Goal: Task Accomplishment & Management: Complete application form

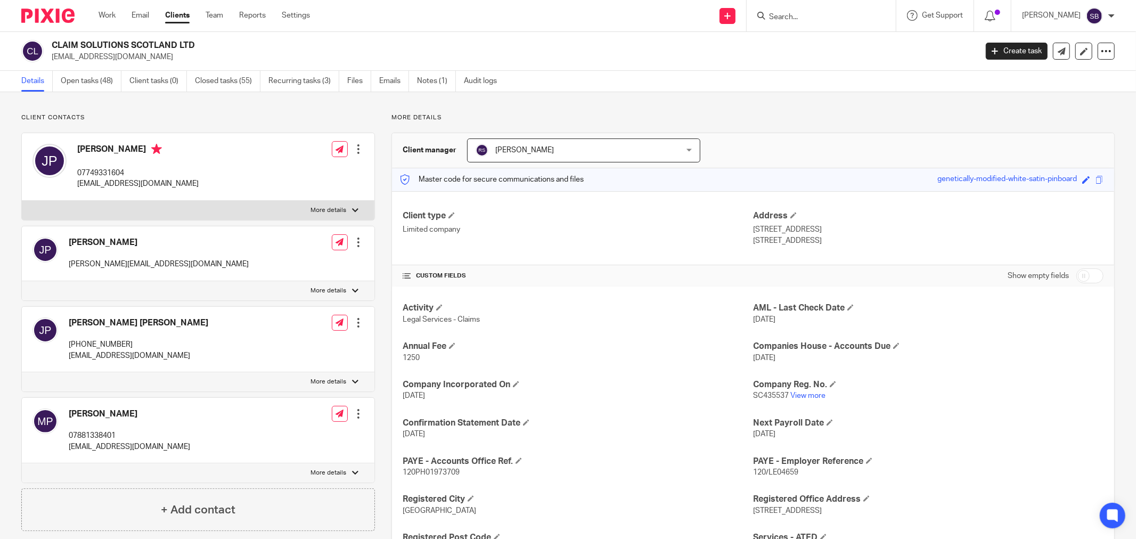
click at [842, 18] on input "Search" at bounding box center [816, 18] width 96 height 10
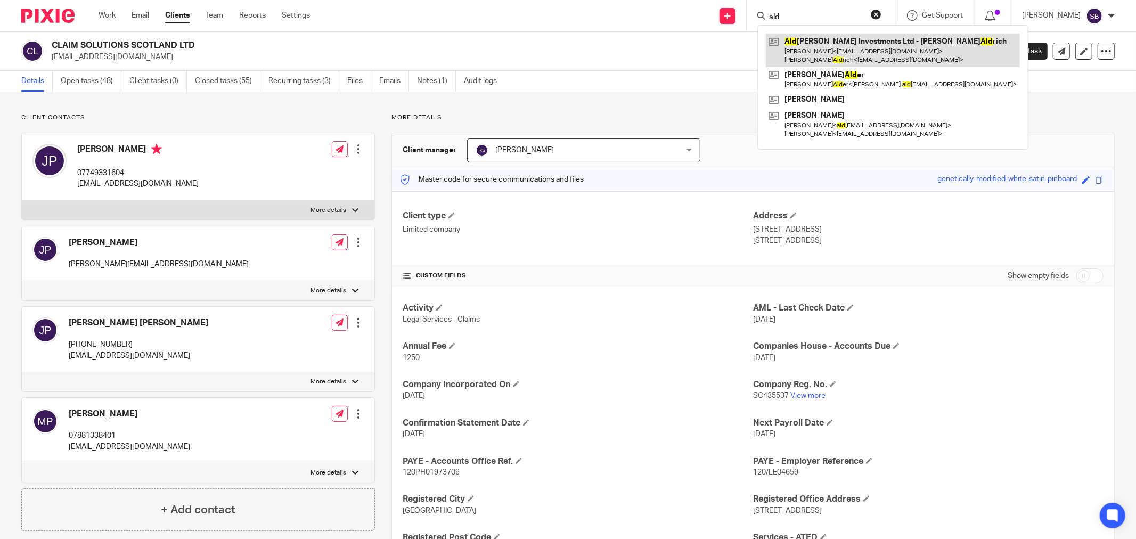
type input "ald"
click at [846, 52] on link at bounding box center [893, 50] width 254 height 33
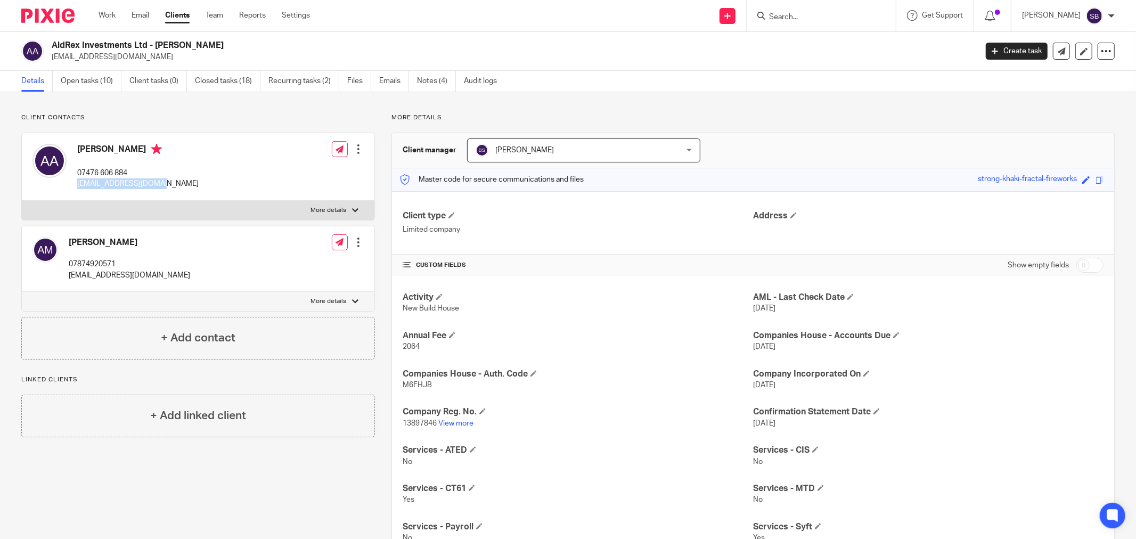
drag, startPoint x: 76, startPoint y: 187, endPoint x: 158, endPoint y: 183, distance: 81.6
click at [158, 183] on div "[PERSON_NAME] 07476 606 884 [EMAIL_ADDRESS][DOMAIN_NAME]" at bounding box center [115, 166] width 166 height 56
copy p "aaldrich278@gmail.com"
drag, startPoint x: 68, startPoint y: 276, endPoint x: 177, endPoint y: 274, distance: 109.2
click at [177, 274] on div "Agnieszka Murphy 07874920571 agnieszkajmurphy@gmail.com Edit contact Create cli…" at bounding box center [198, 258] width 352 height 65
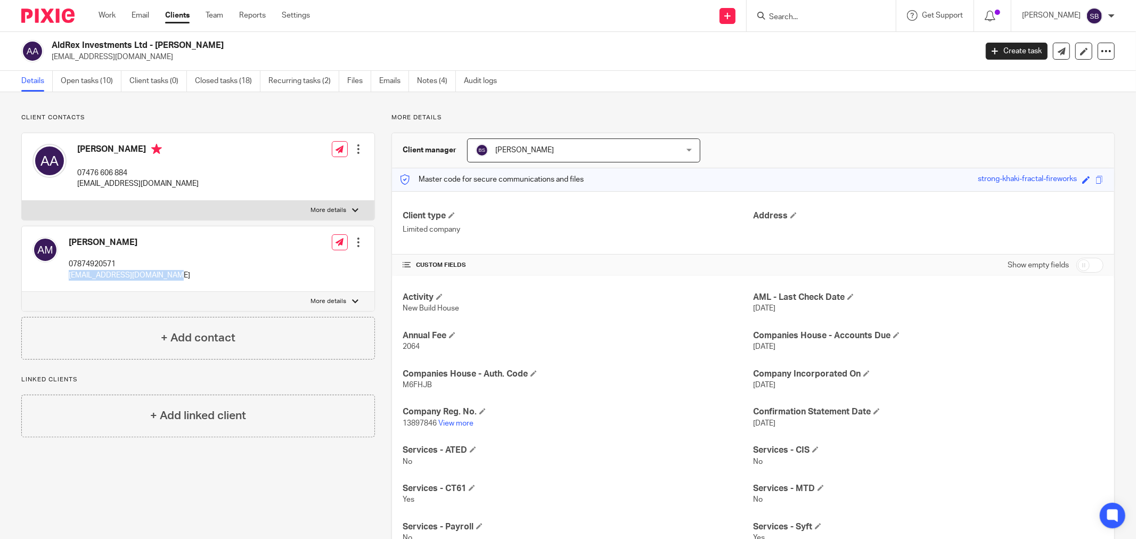
copy p "agnieszkajmurphy@gmail.com"
click at [822, 17] on input "Search" at bounding box center [816, 18] width 96 height 10
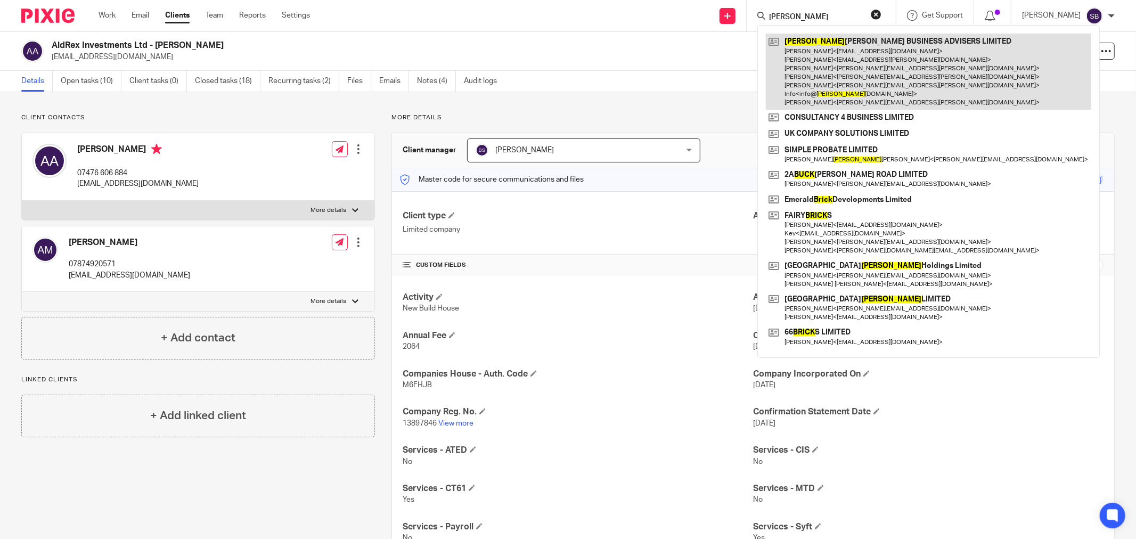
type input "bick"
click at [853, 77] on link at bounding box center [928, 72] width 325 height 76
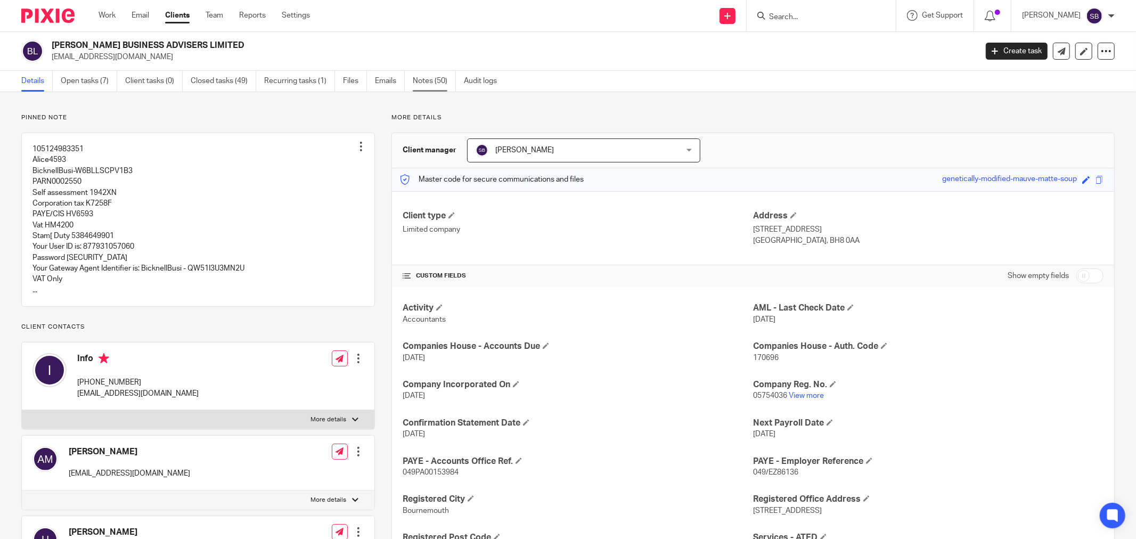
click at [432, 78] on link "Notes (50)" at bounding box center [434, 81] width 43 height 21
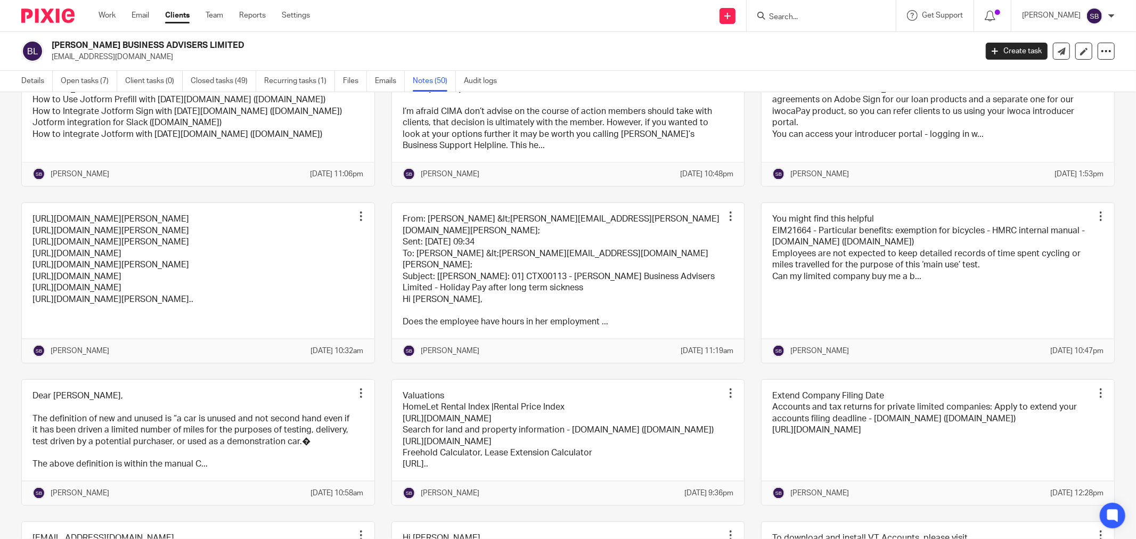
scroll to position [1301, 0]
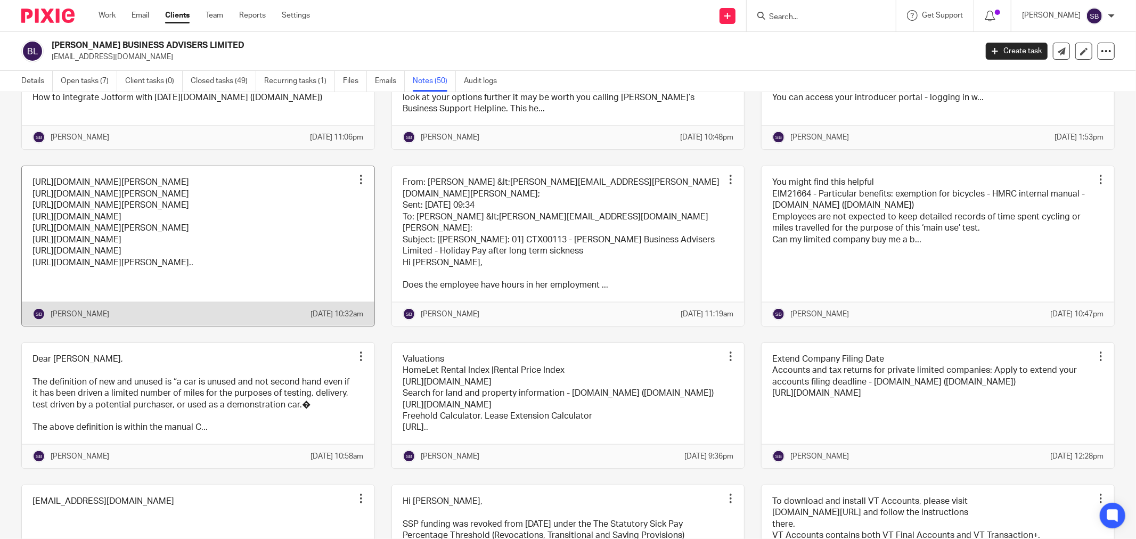
click at [259, 325] on link at bounding box center [198, 245] width 352 height 159
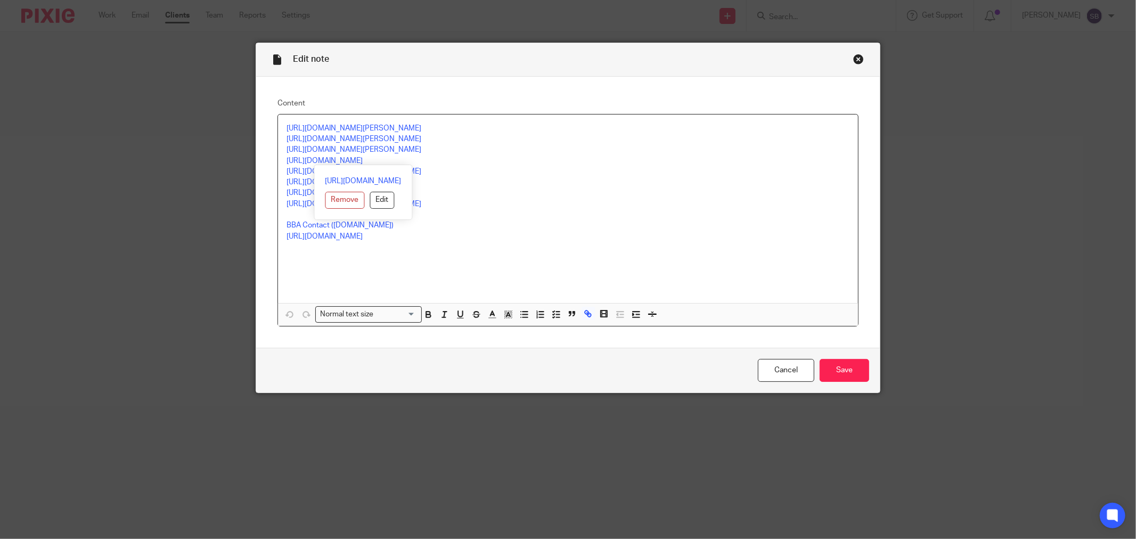
drag, startPoint x: 280, startPoint y: 161, endPoint x: 455, endPoint y: 160, distance: 175.1
click at [455, 160] on div "[URL][DOMAIN_NAME][PERSON_NAME] [URL][DOMAIN_NAME][PERSON_NAME] [URL][DOMAIN_NA…" at bounding box center [568, 208] width 580 height 188
copy link "[URL][DOMAIN_NAME]"
click at [854, 61] on div "Close this dialog window" at bounding box center [858, 59] width 11 height 11
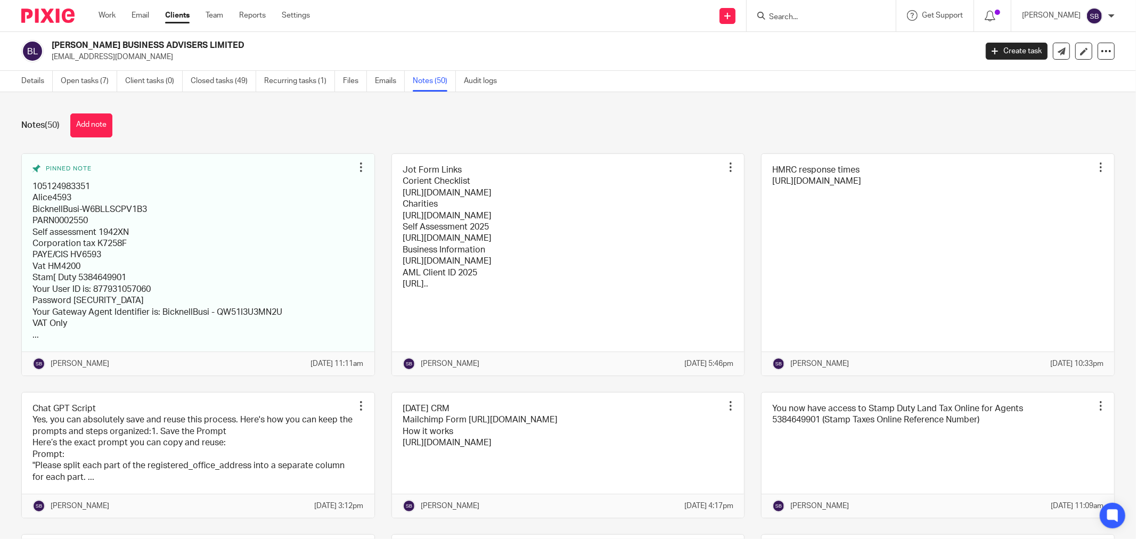
click at [803, 14] on input "Search" at bounding box center [816, 18] width 96 height 10
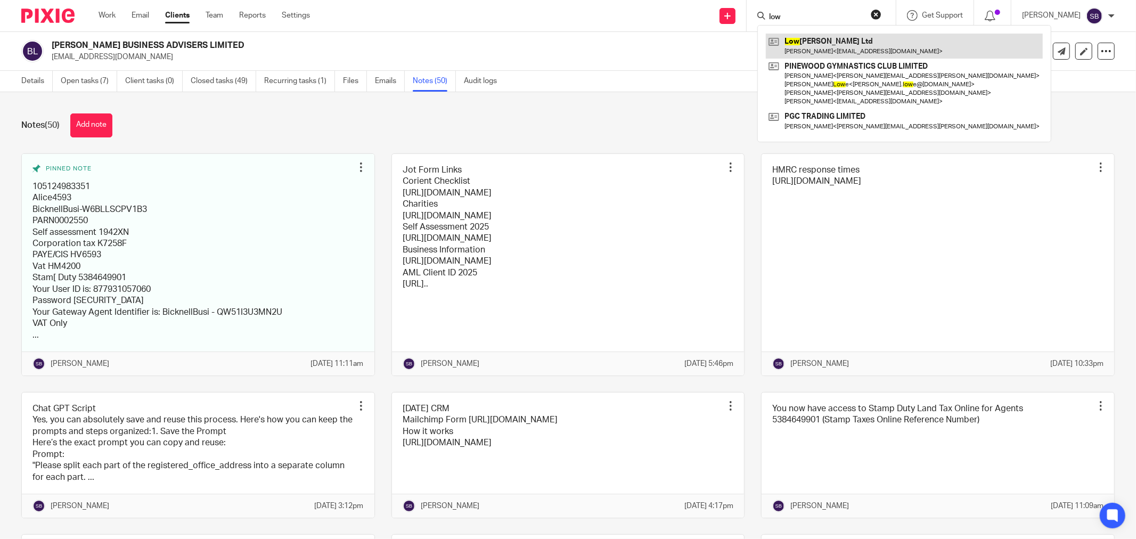
type input "low"
click at [863, 46] on link at bounding box center [904, 46] width 277 height 24
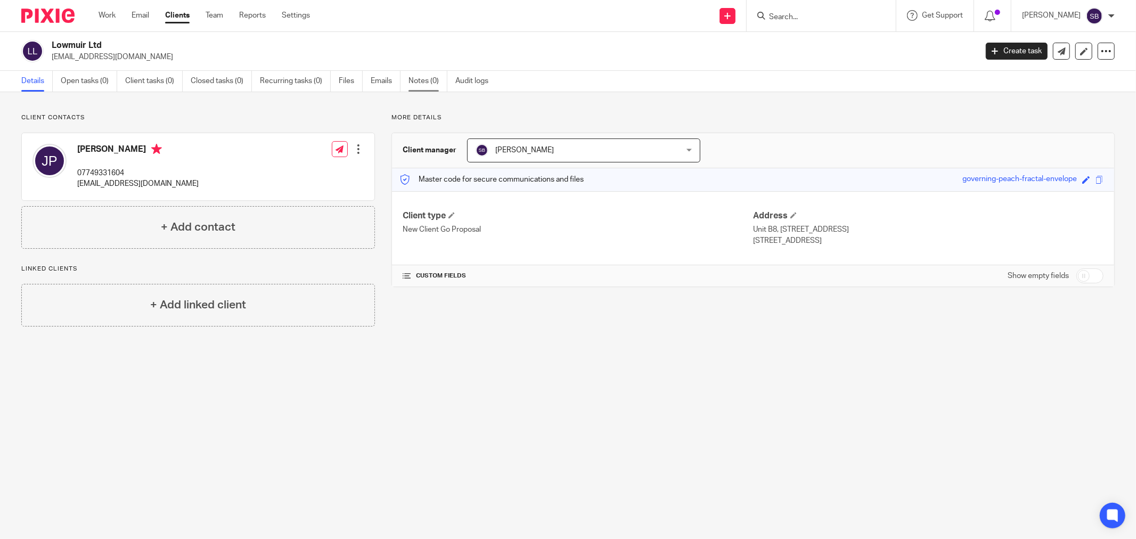
click at [427, 79] on link "Notes (0)" at bounding box center [427, 81] width 39 height 21
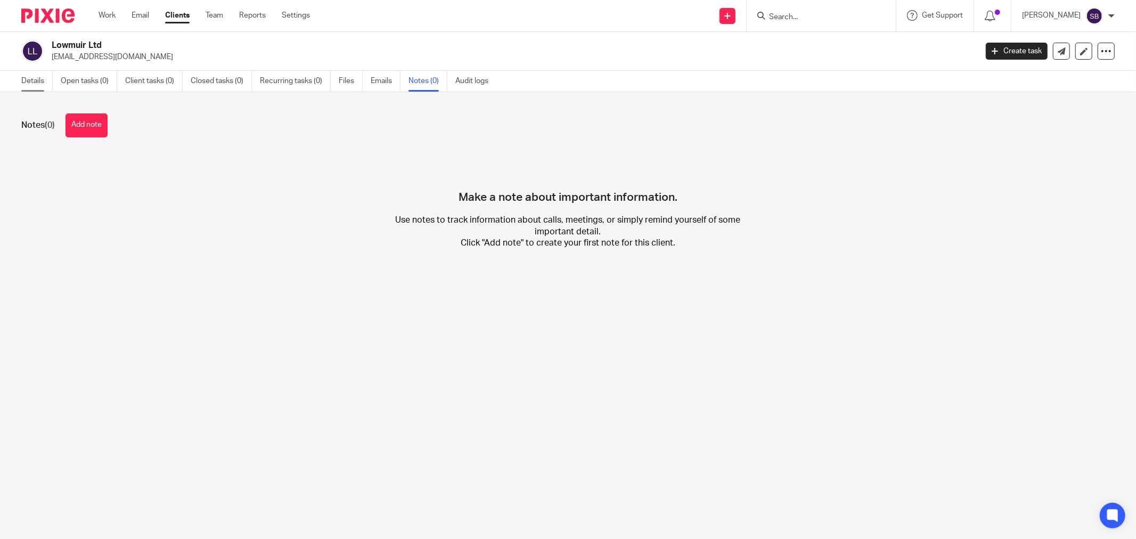
click at [22, 81] on link "Details" at bounding box center [36, 81] width 31 height 21
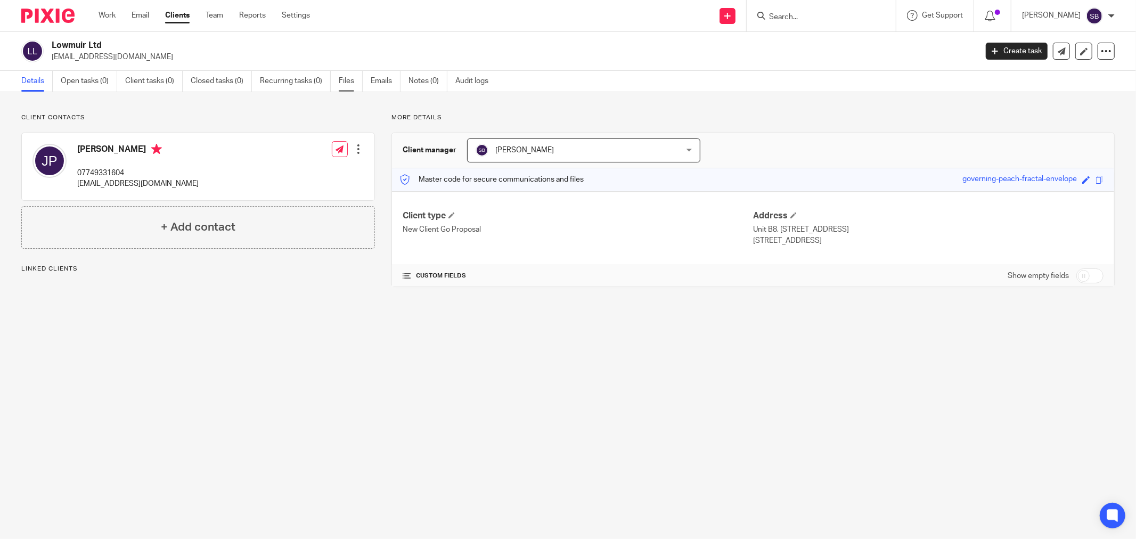
click at [347, 83] on link "Files" at bounding box center [351, 81] width 24 height 21
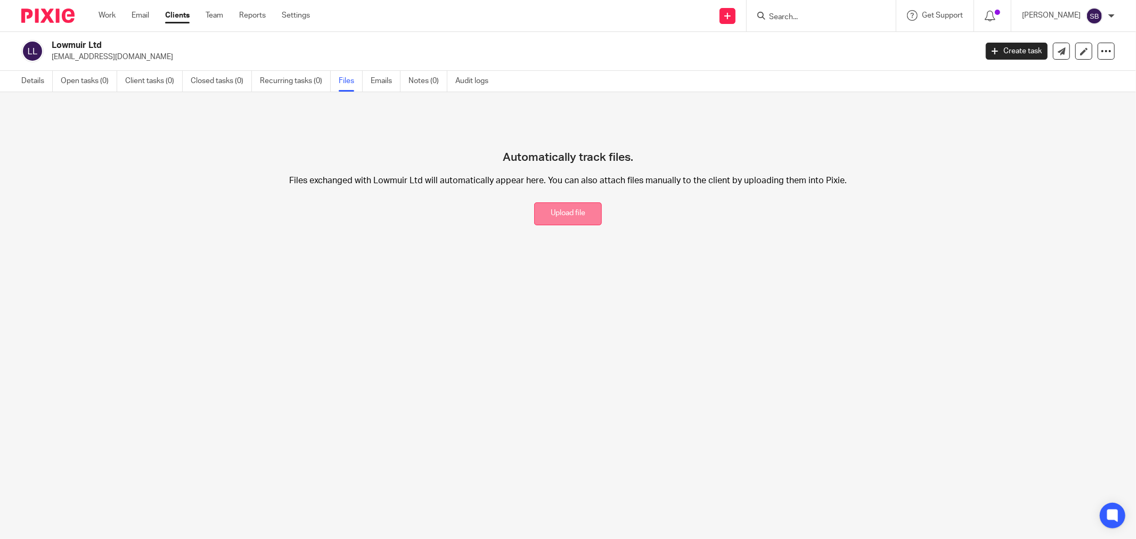
click at [546, 219] on button "Upload file" at bounding box center [568, 213] width 68 height 23
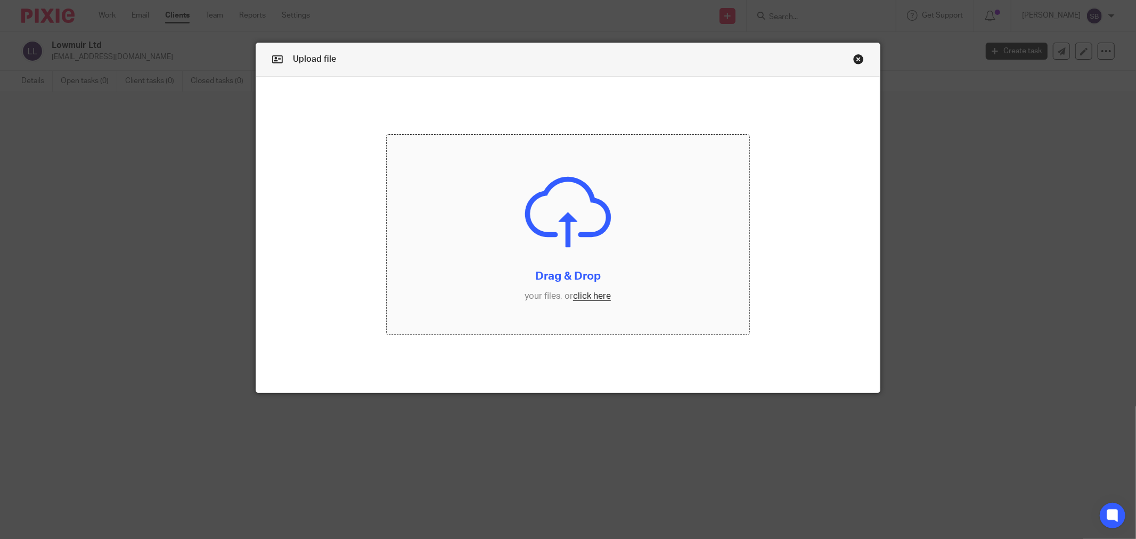
click at [589, 295] on input "file" at bounding box center [567, 235] width 363 height 200
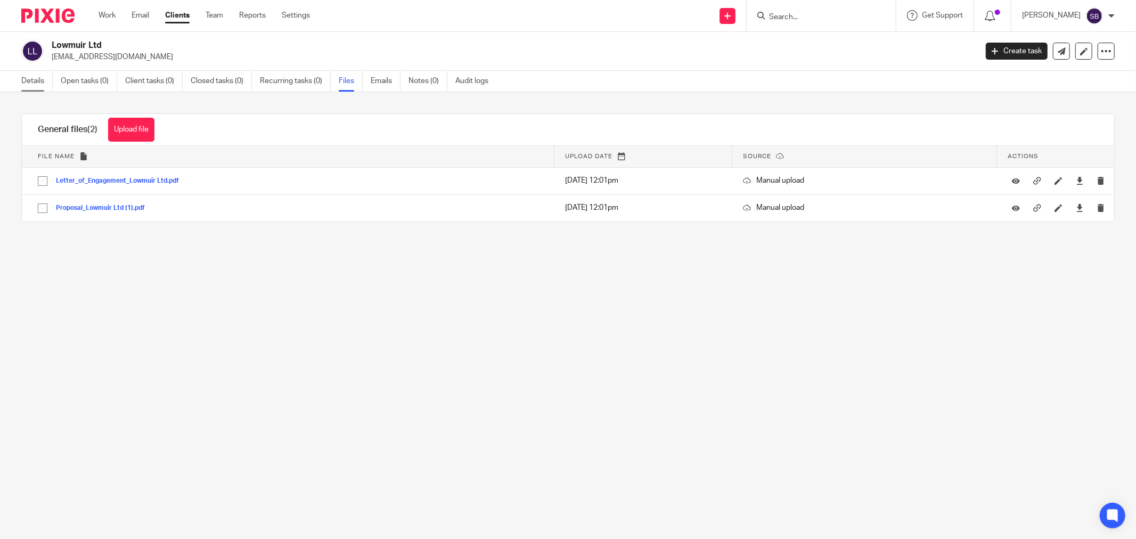
click at [29, 81] on link "Details" at bounding box center [36, 81] width 31 height 21
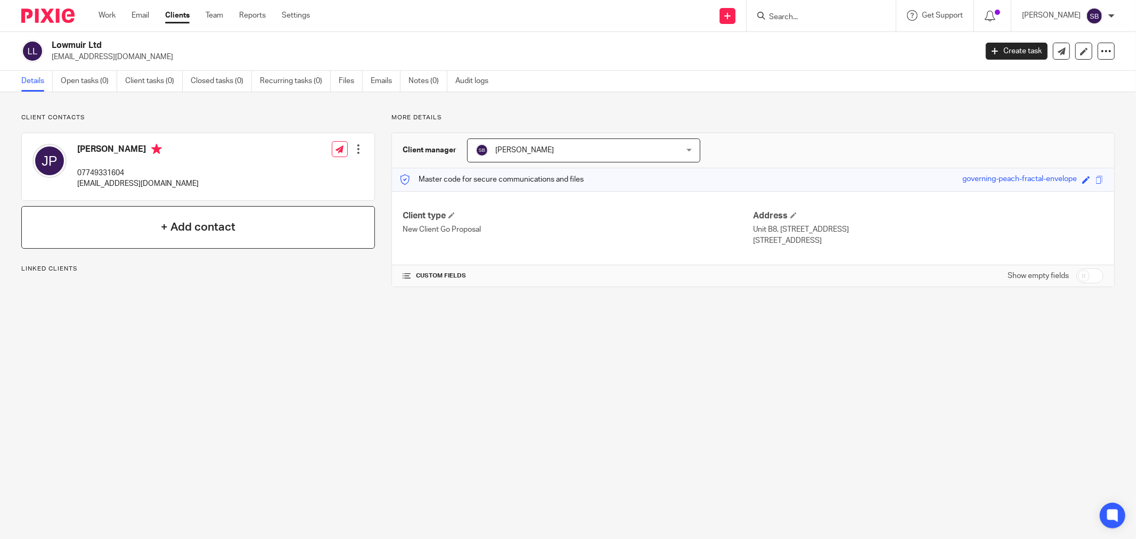
click at [153, 230] on div "+ Add contact" at bounding box center [197, 227] width 353 height 43
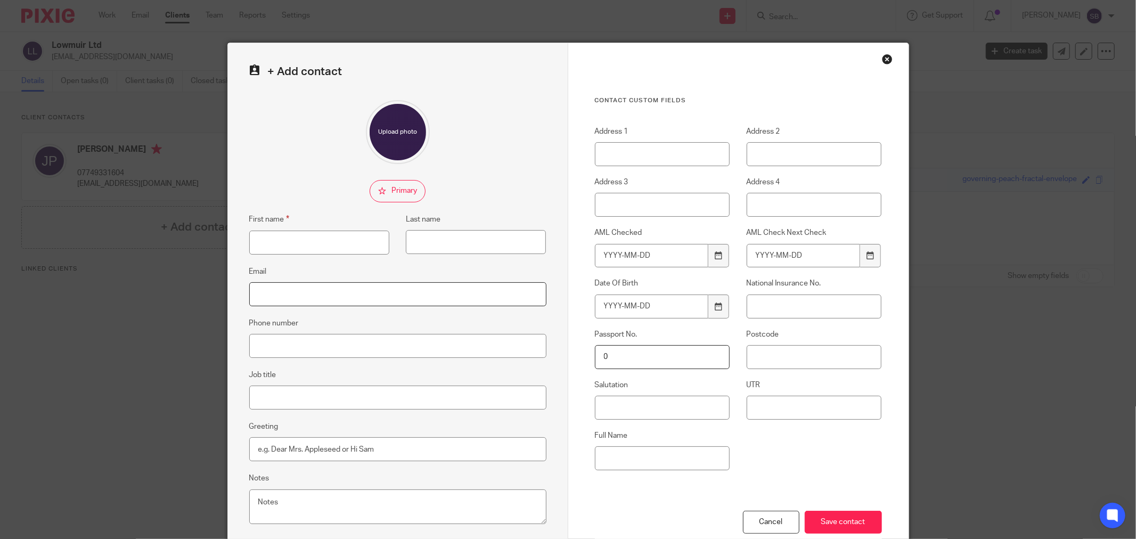
paste input "[EMAIL_ADDRESS][DOMAIN_NAME]"
type input "[EMAIL_ADDRESS][DOMAIN_NAME]"
paste input "Daryn"
type input "Daryn"
paste input "McCulloch"
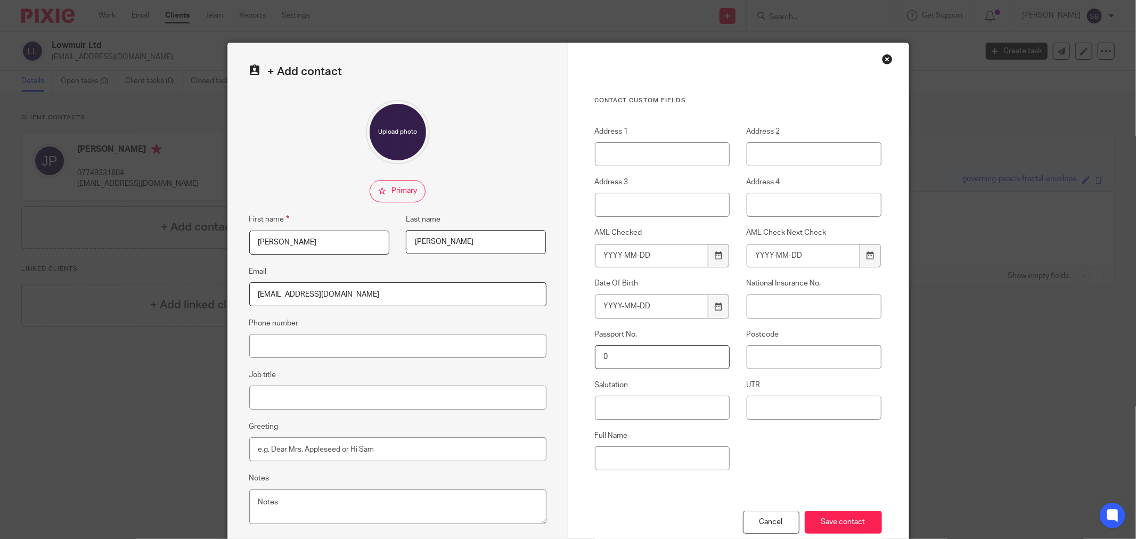
scroll to position [65, 0]
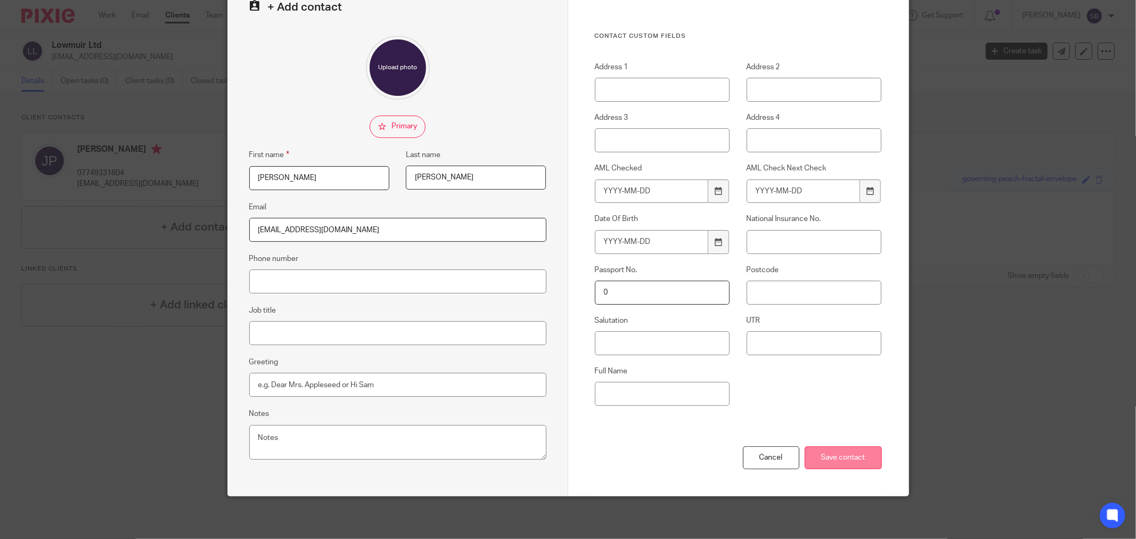
type input "McCulloch"
click at [836, 457] on input "Save contact" at bounding box center [842, 457] width 77 height 23
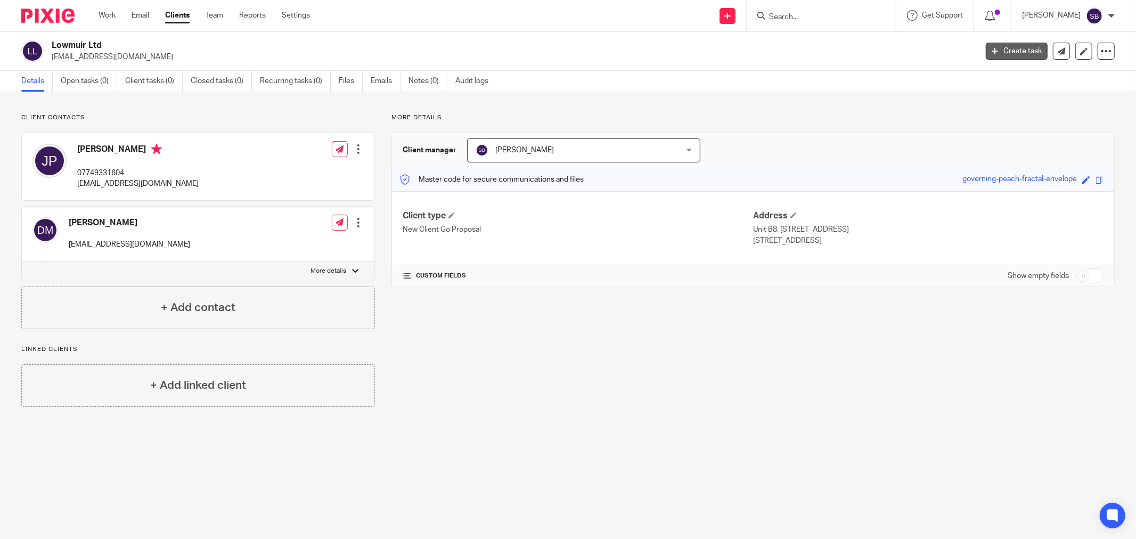
click at [991, 51] on icon at bounding box center [994, 51] width 6 height 6
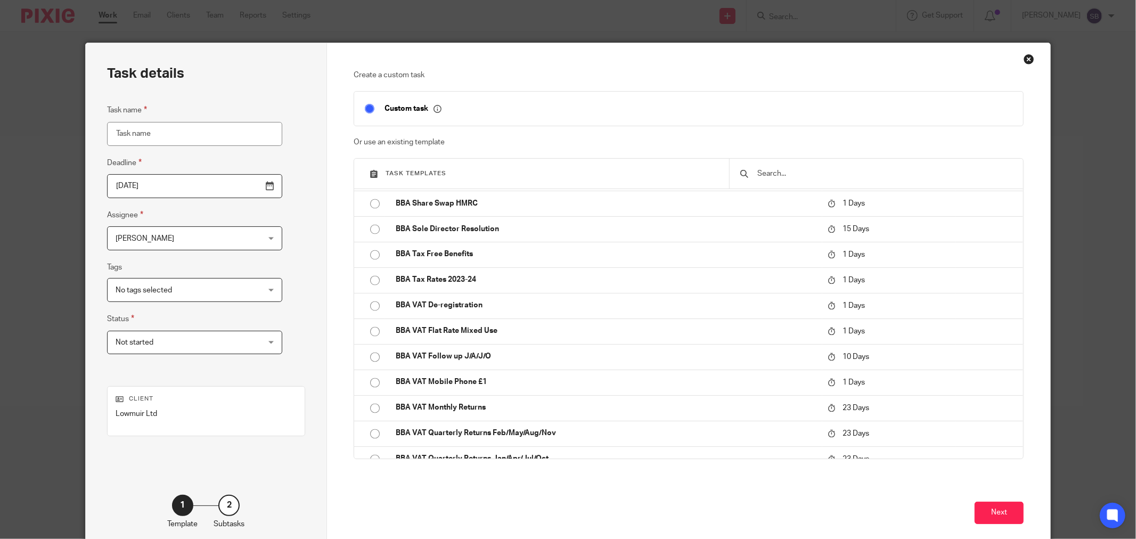
scroll to position [1656, 0]
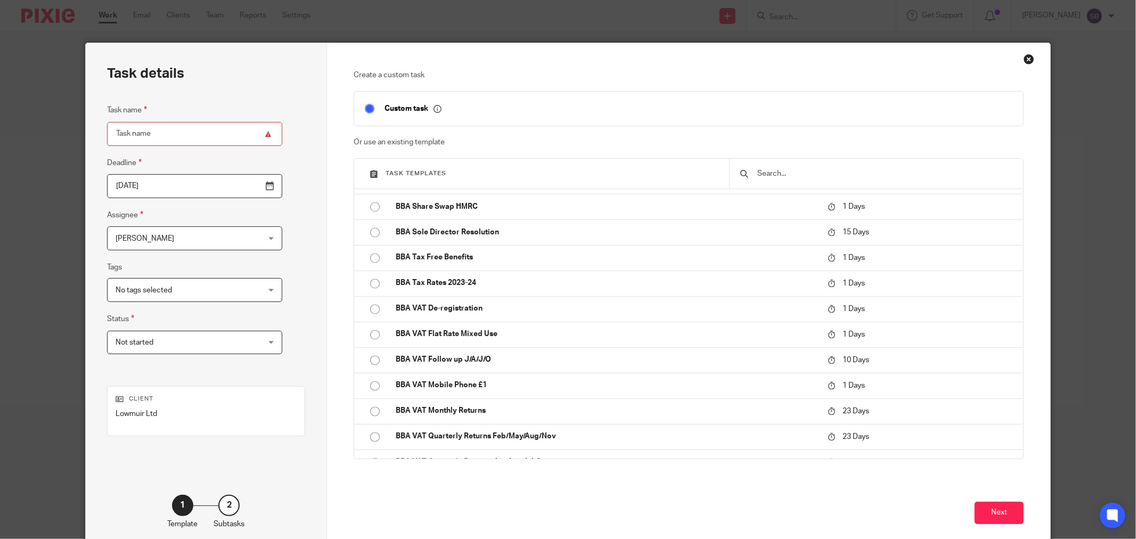
click at [797, 170] on input "text" at bounding box center [884, 174] width 256 height 12
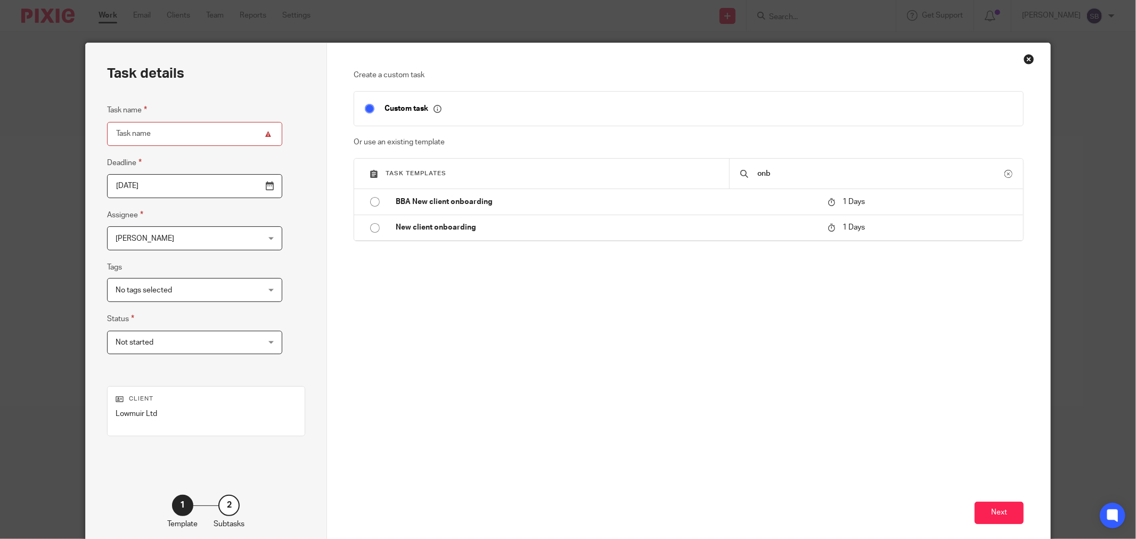
scroll to position [0, 0]
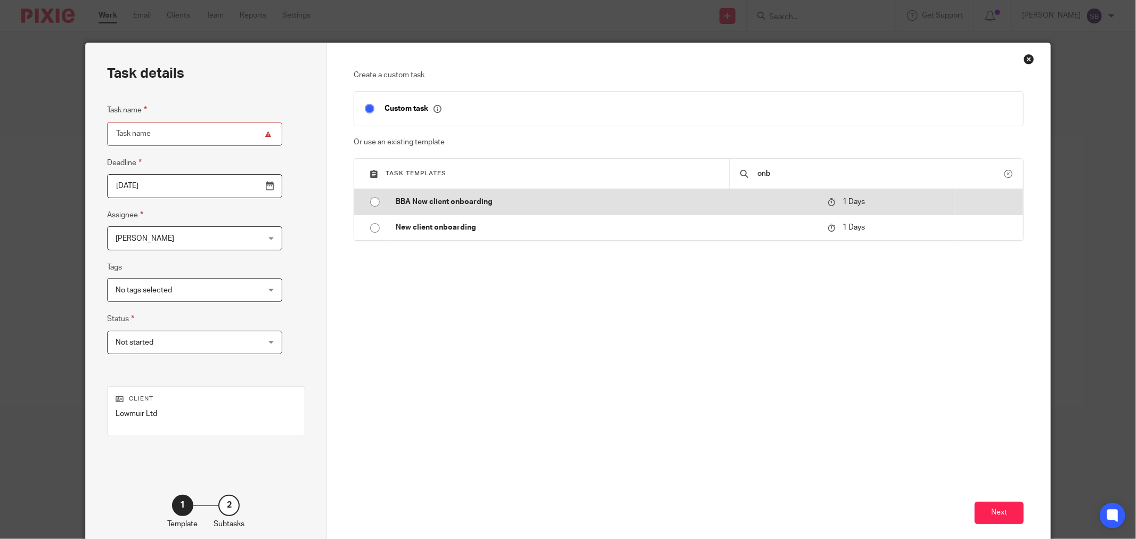
type input "onb"
click at [504, 205] on p "BBA New client onboarding" at bounding box center [606, 201] width 421 height 11
type input "2025-08-12"
type input "BBA New client onboarding"
checkbox input "false"
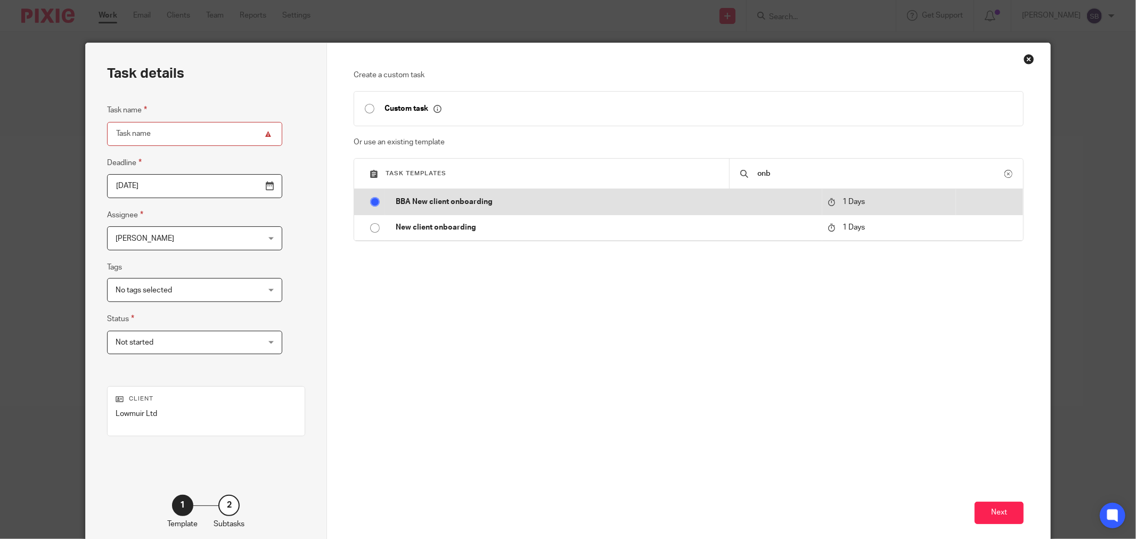
radio input "true"
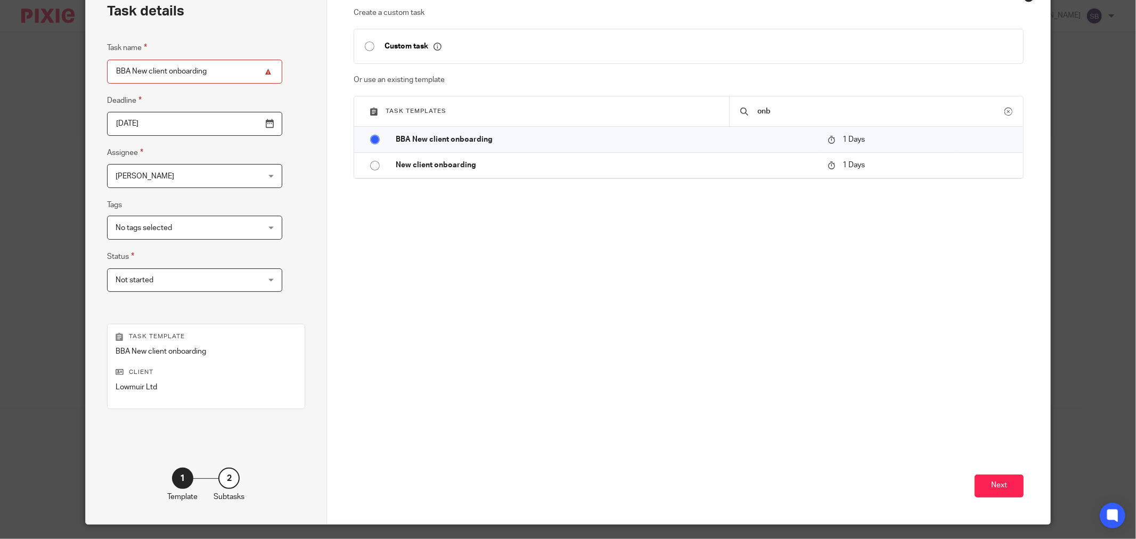
scroll to position [91, 0]
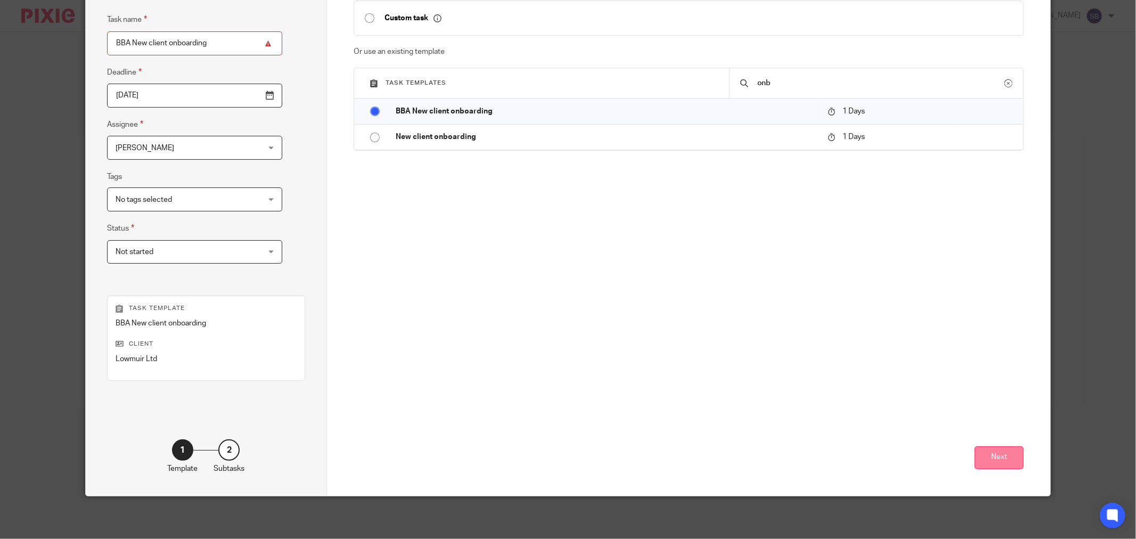
click at [983, 463] on button "Next" at bounding box center [998, 457] width 49 height 23
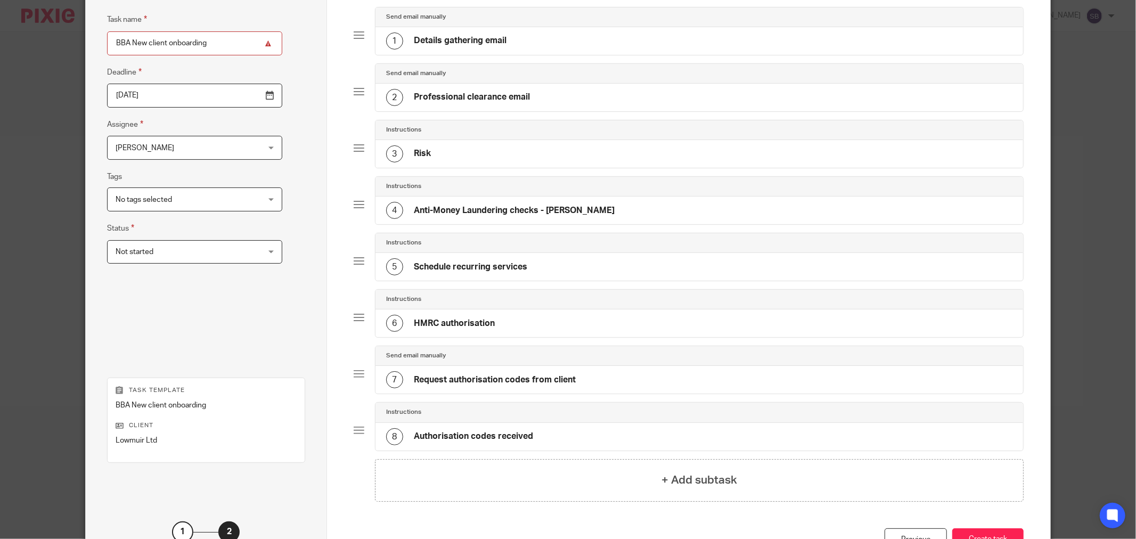
scroll to position [173, 0]
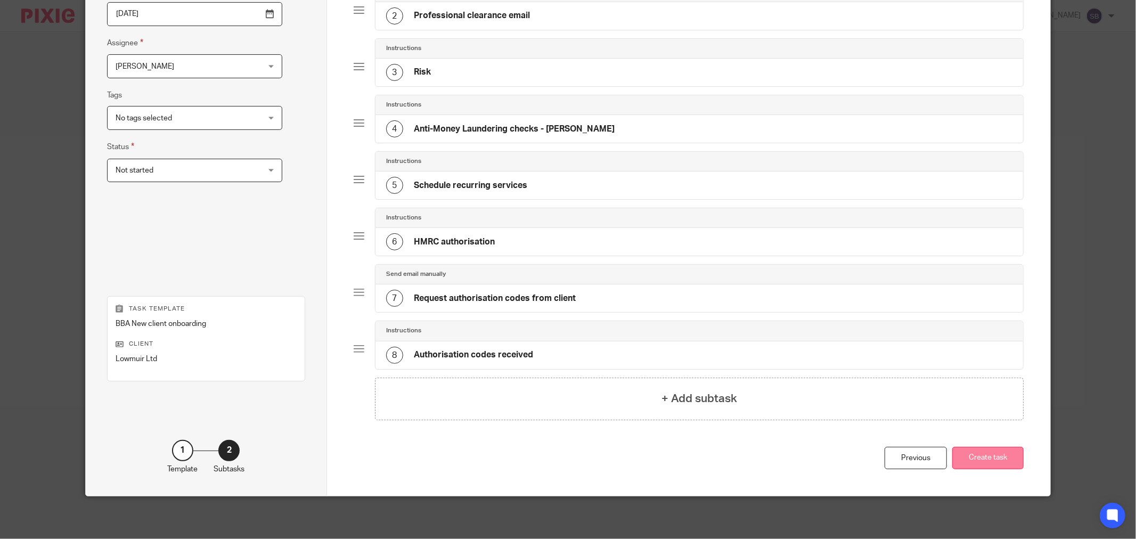
click at [985, 455] on button "Create task" at bounding box center [987, 458] width 71 height 23
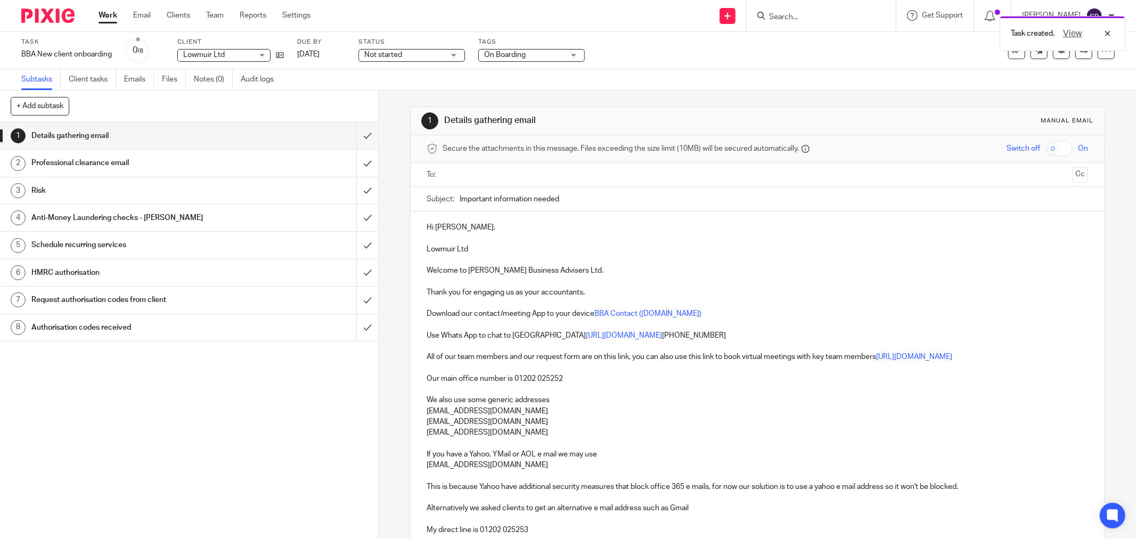
click at [453, 172] on input "text" at bounding box center [756, 175] width 621 height 12
click at [568, 174] on input "text" at bounding box center [793, 176] width 548 height 21
click at [640, 178] on input "text" at bounding box center [837, 176] width 459 height 21
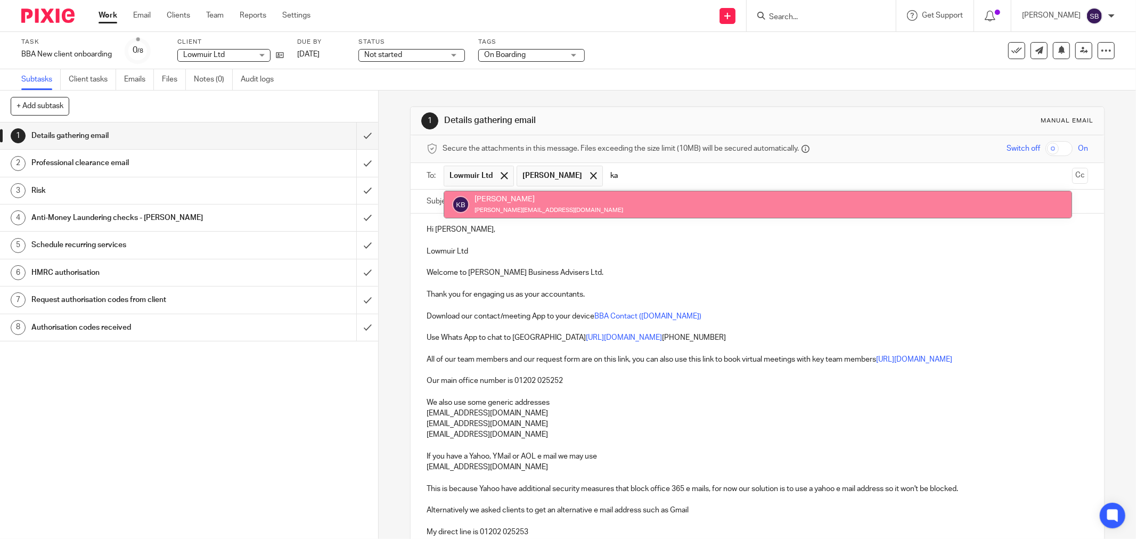
type input "ka"
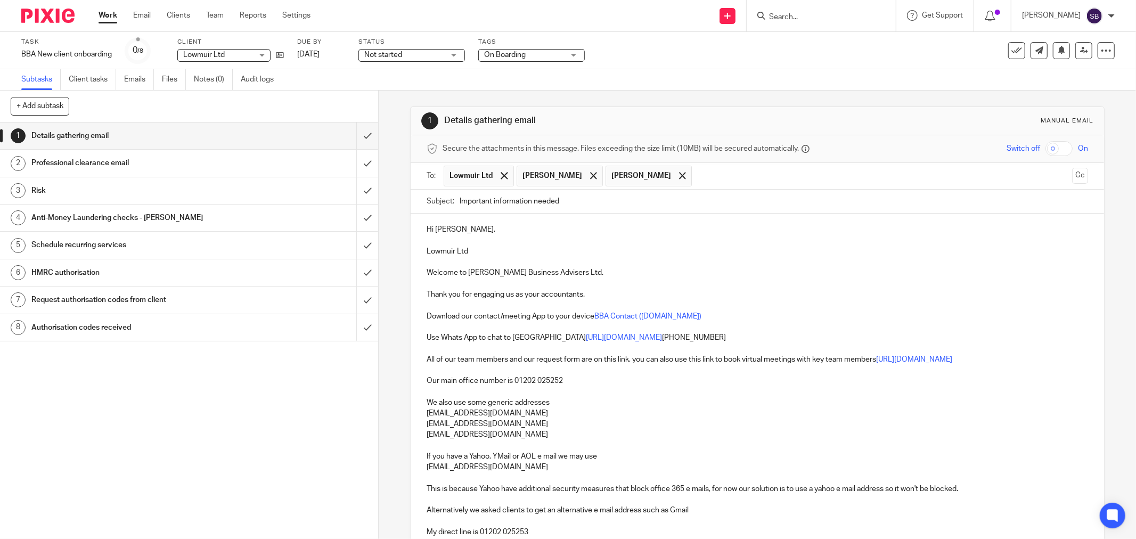
click at [697, 180] on input "text" at bounding box center [882, 176] width 370 height 21
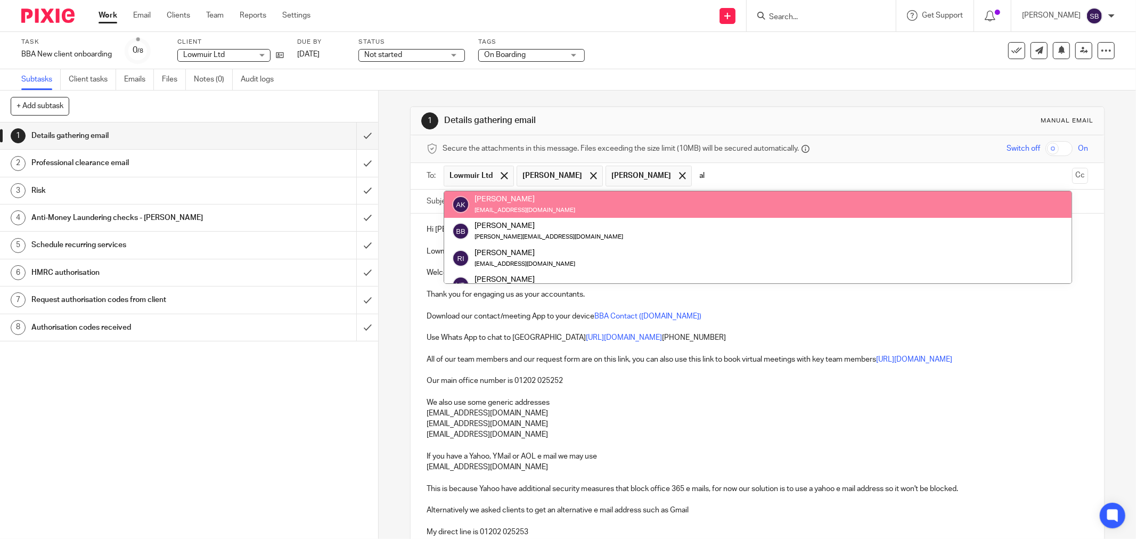
type input "al"
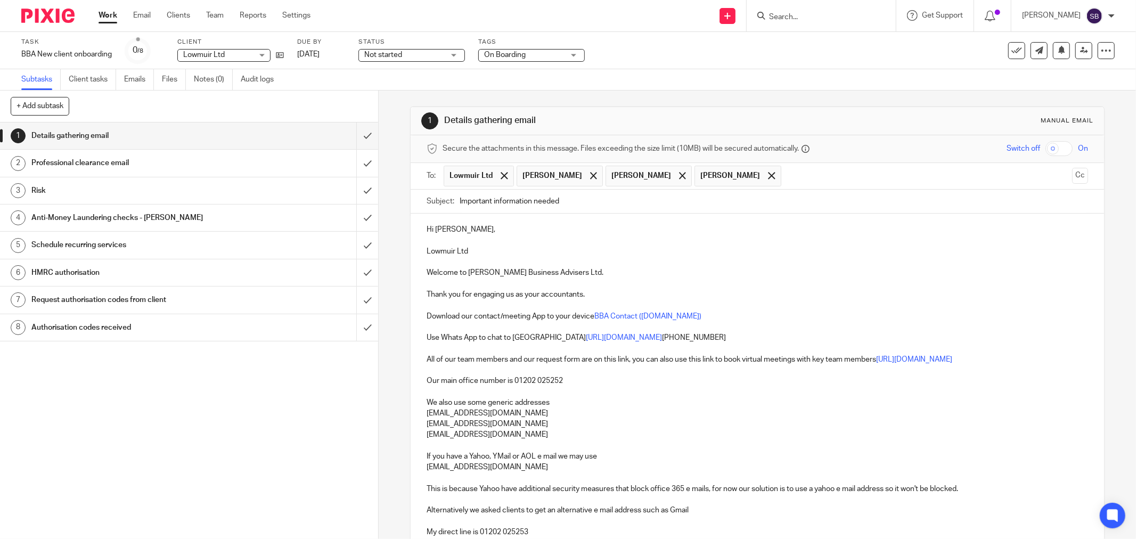
click at [786, 173] on input "text" at bounding box center [926, 176] width 281 height 21
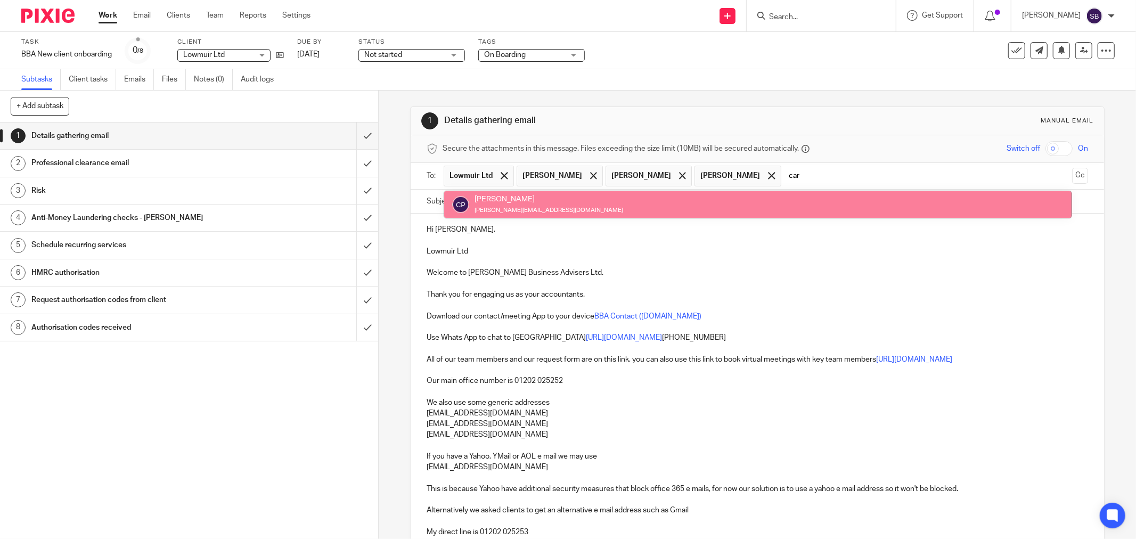
type input "car"
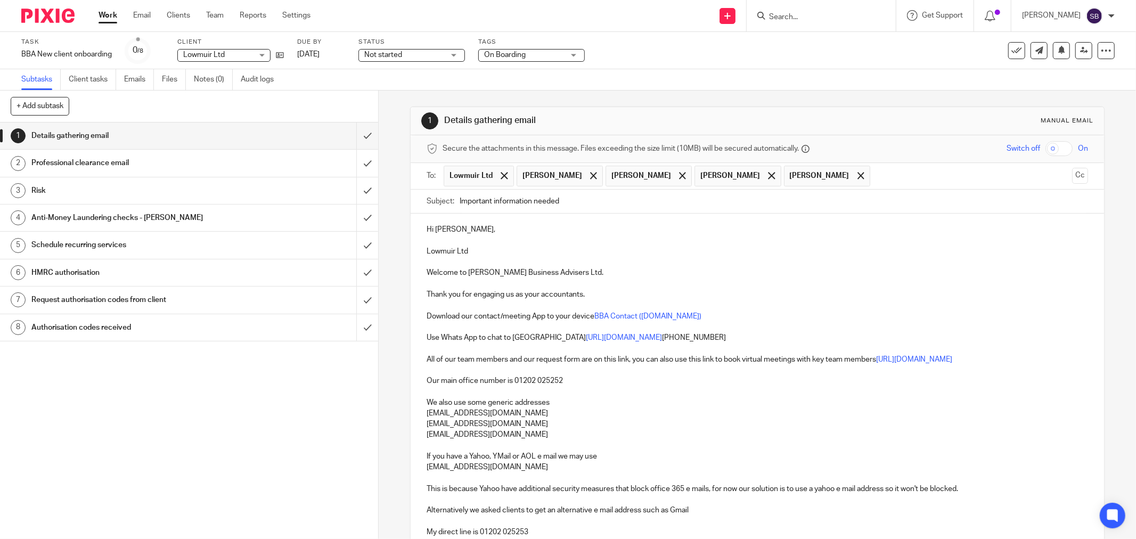
click at [886, 172] on input "text" at bounding box center [971, 176] width 192 height 21
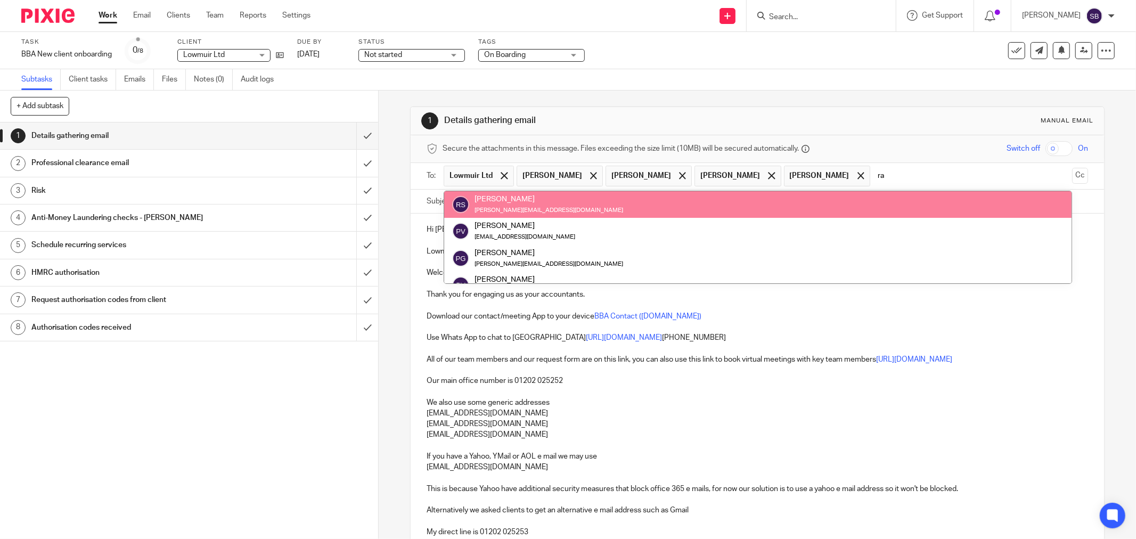
type input "ra"
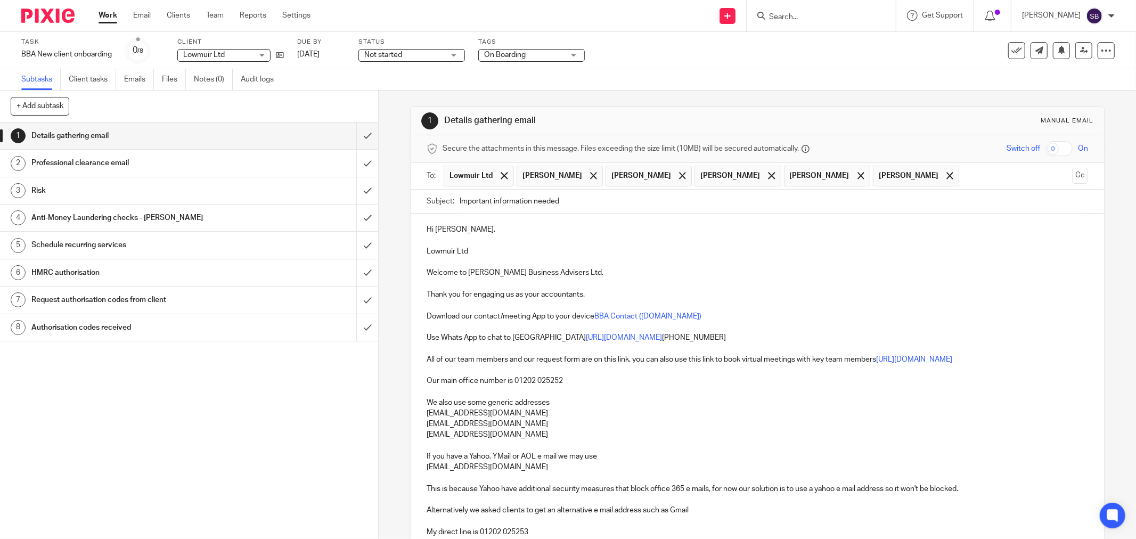
click at [964, 179] on input "text" at bounding box center [1015, 176] width 103 height 21
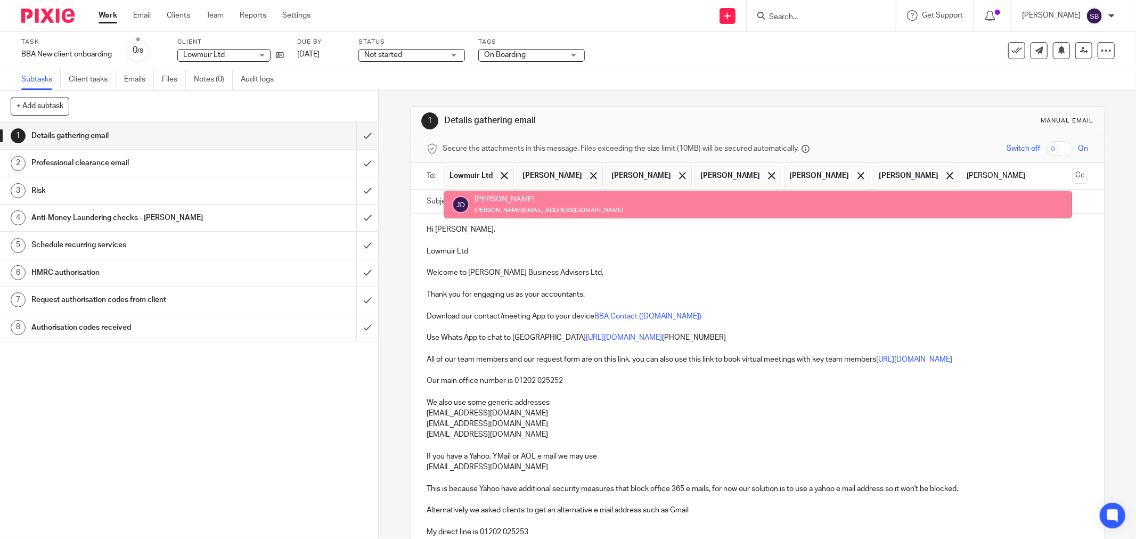
type input "[PERSON_NAME]"
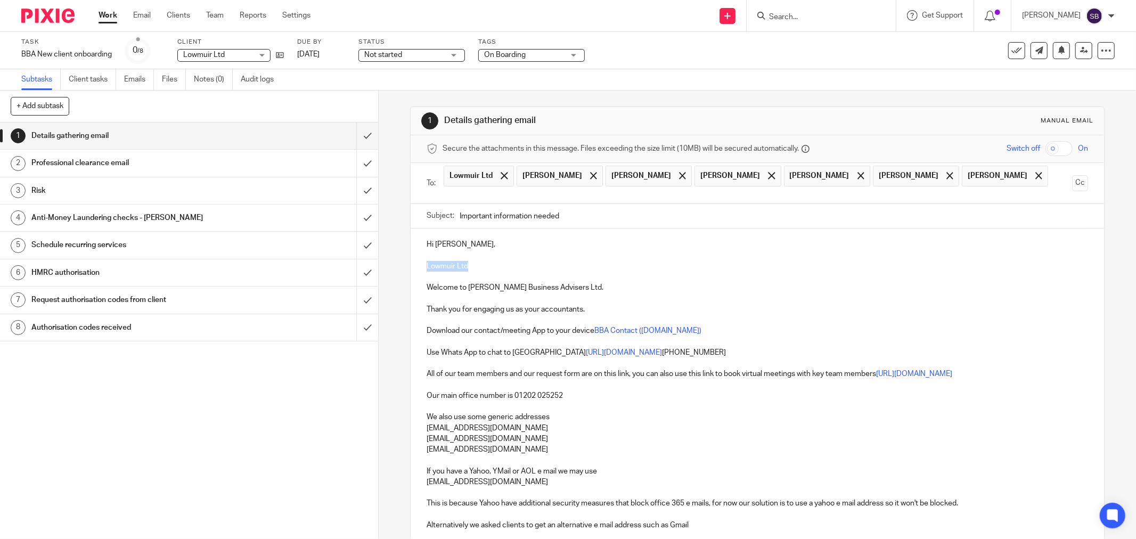
drag, startPoint x: 421, startPoint y: 265, endPoint x: 476, endPoint y: 265, distance: 55.4
click at [476, 265] on div "Hi [PERSON_NAME], Lowmuir Ltd Welcome to [PERSON_NAME] Business Advisers Ltd. T…" at bounding box center [756, 501] width 693 height 547
copy p "Lowmuir Ltd"
click at [616, 216] on input "Important information needed" at bounding box center [773, 216] width 628 height 24
paste input "Lowmuir Ltd"
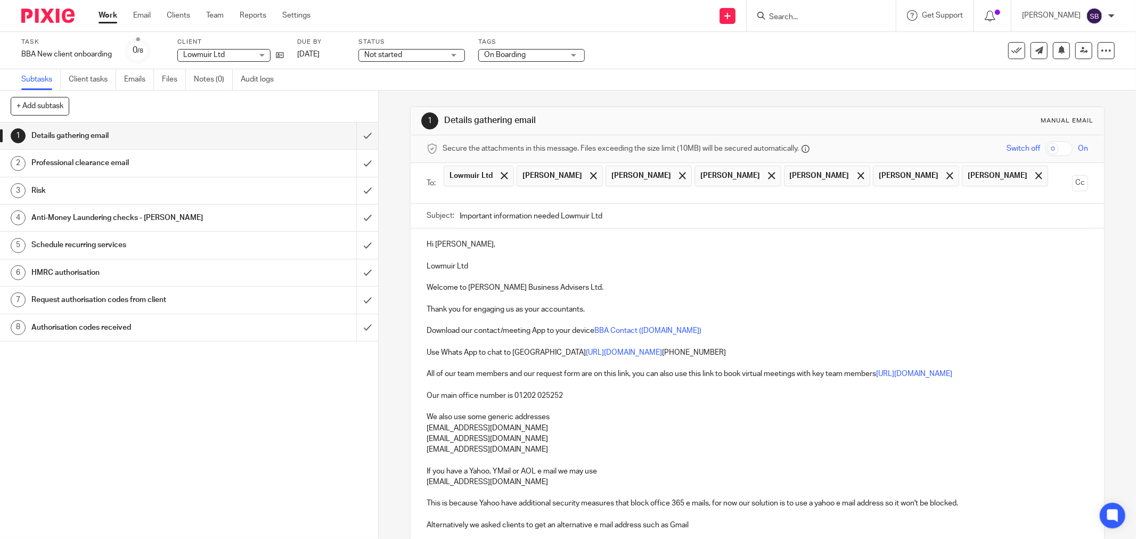
type input "Important information needed Lowmuir Ltd"
click at [453, 245] on p "Hi [PERSON_NAME]," at bounding box center [756, 244] width 661 height 11
drag, startPoint x: 421, startPoint y: 265, endPoint x: 478, endPoint y: 267, distance: 57.6
click at [478, 267] on div "Hi [PERSON_NAME] and [PERSON_NAME] Ltd Welcome to [PERSON_NAME] Business Advise…" at bounding box center [756, 501] width 693 height 547
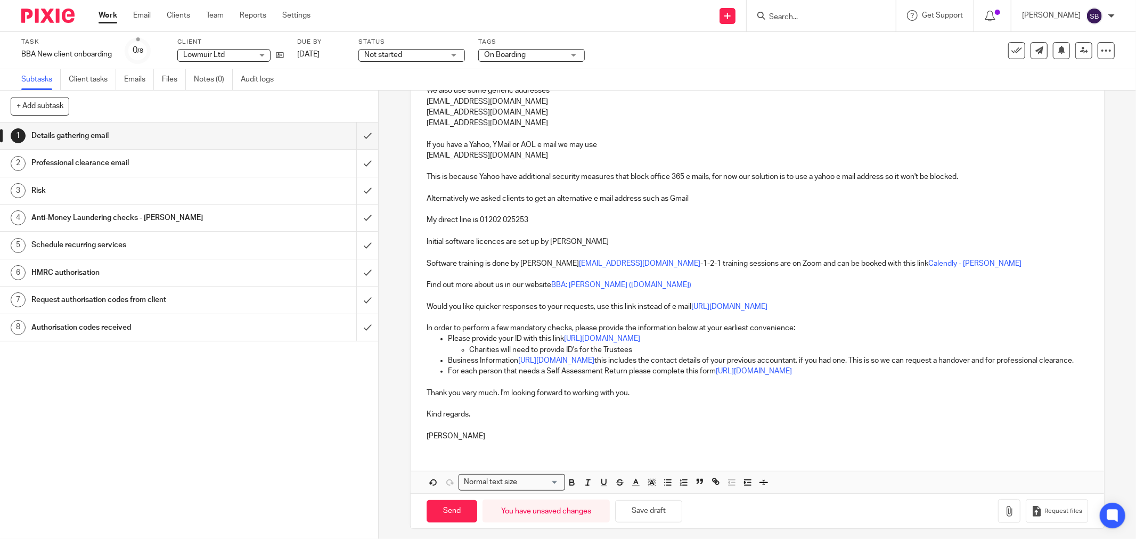
scroll to position [343, 0]
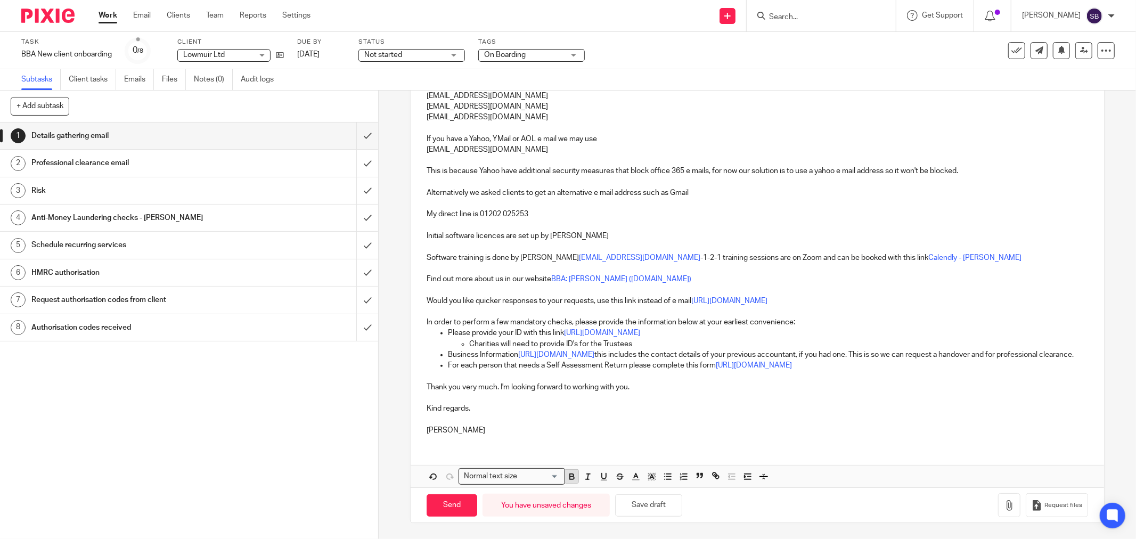
click at [567, 479] on icon "button" at bounding box center [572, 477] width 10 height 10
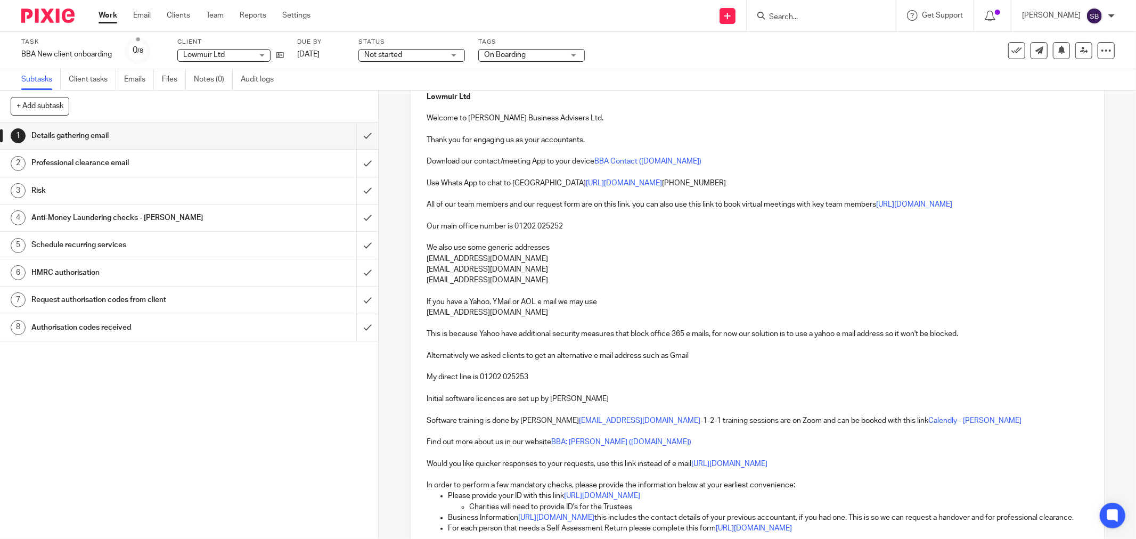
scroll to position [0, 0]
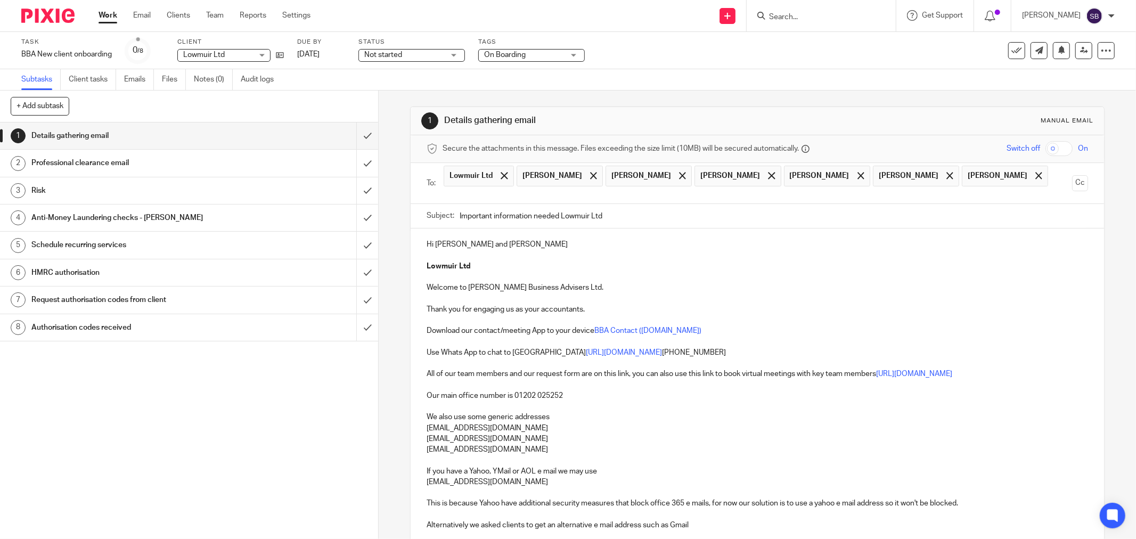
click at [560, 290] on p "Welcome to [PERSON_NAME] Business Advisers Ltd." at bounding box center [756, 287] width 661 height 11
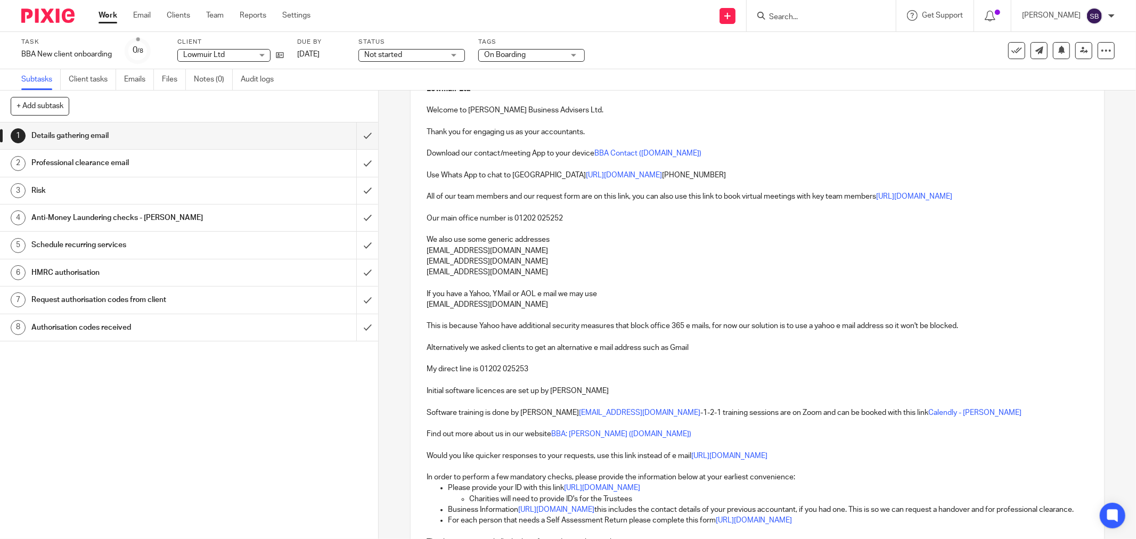
scroll to position [295, 0]
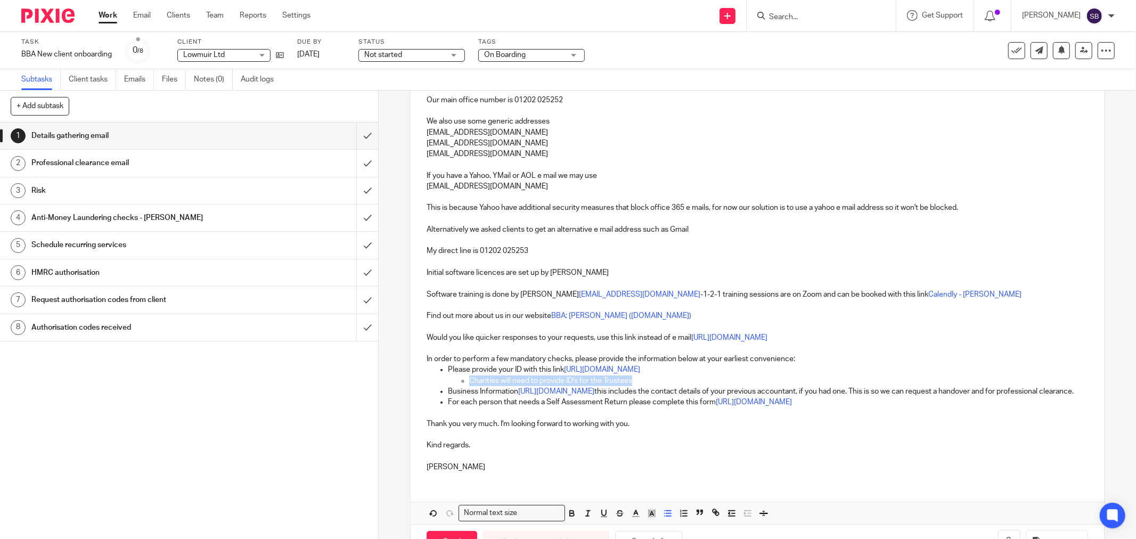
drag, startPoint x: 463, startPoint y: 381, endPoint x: 659, endPoint y: 381, distance: 195.4
click at [659, 381] on ul "Charities will need to provide ID's for the Trustees" at bounding box center [768, 380] width 640 height 11
drag, startPoint x: 442, startPoint y: 414, endPoint x: 903, endPoint y: 416, distance: 461.0
click at [903, 407] on ul "Please provide your ID with this link [URL][DOMAIN_NAME] Business Information […" at bounding box center [756, 385] width 661 height 43
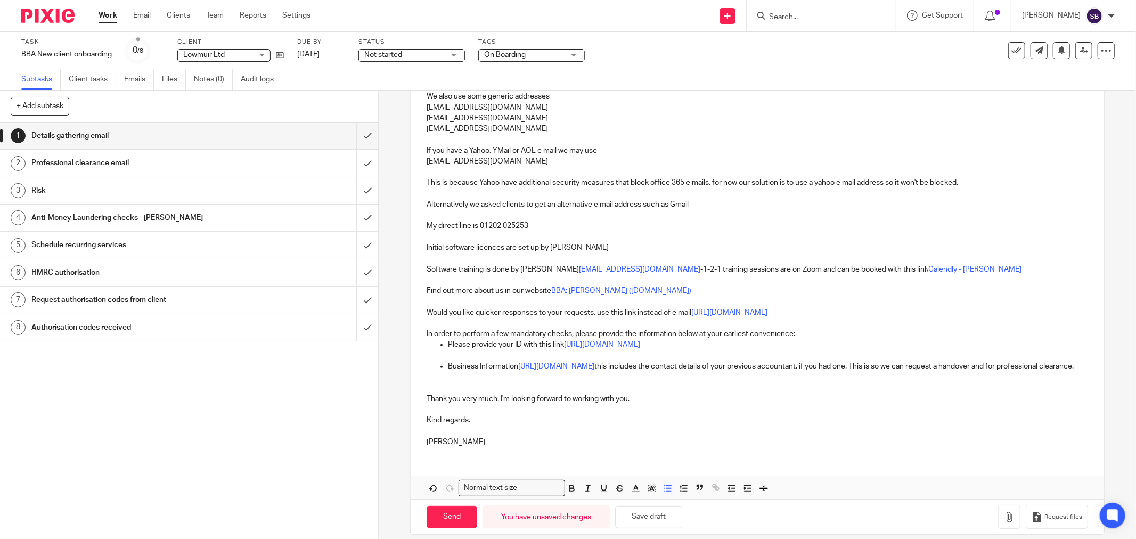
scroll to position [343, 0]
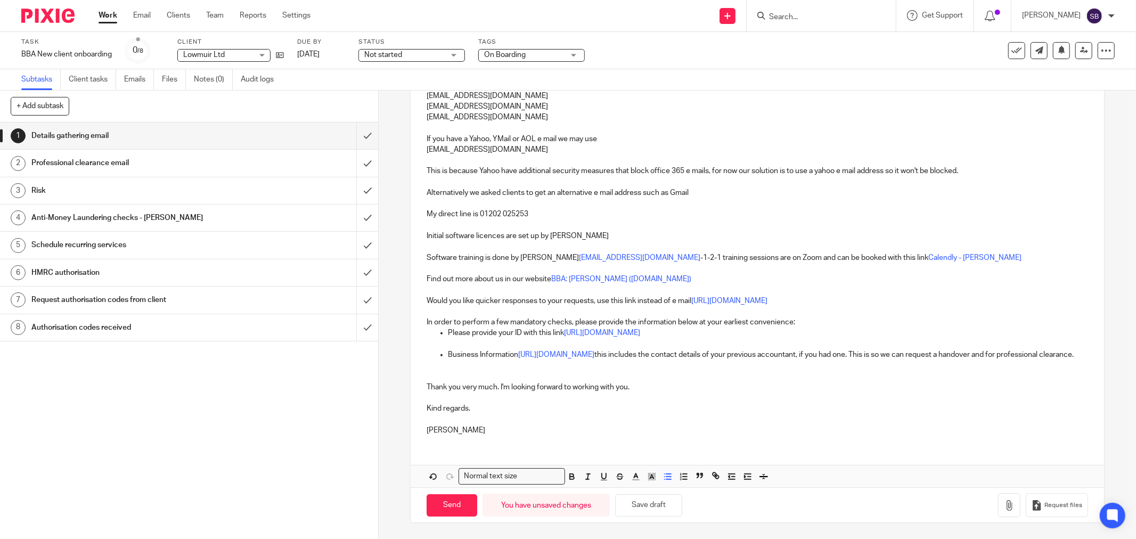
drag, startPoint x: 669, startPoint y: 343, endPoint x: 670, endPoint y: 349, distance: 5.9
click at [670, 349] on p "Business Information [URL][DOMAIN_NAME] this includes the contact details of yo…" at bounding box center [768, 354] width 640 height 11
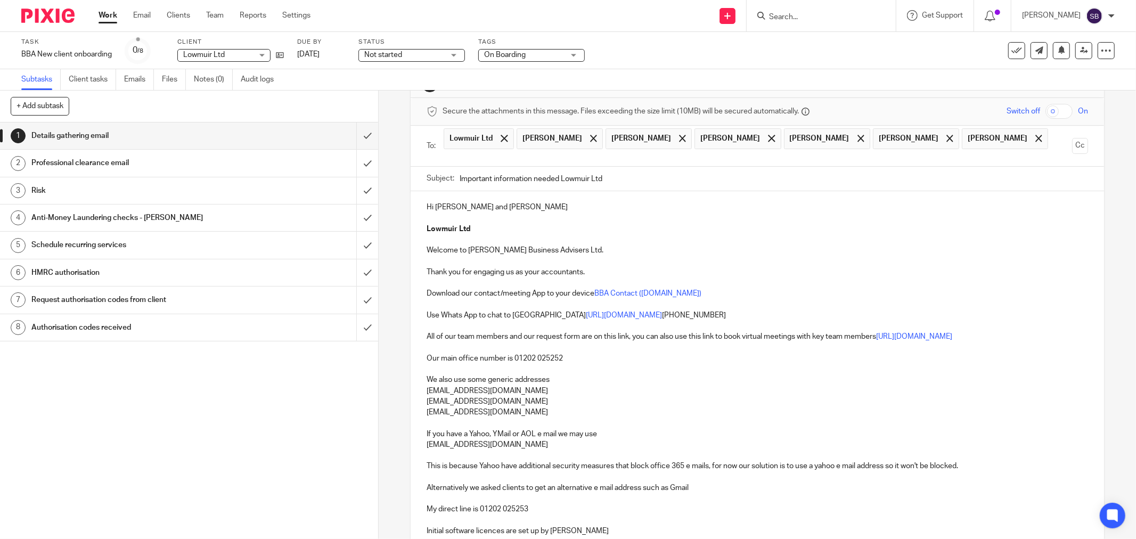
scroll to position [0, 0]
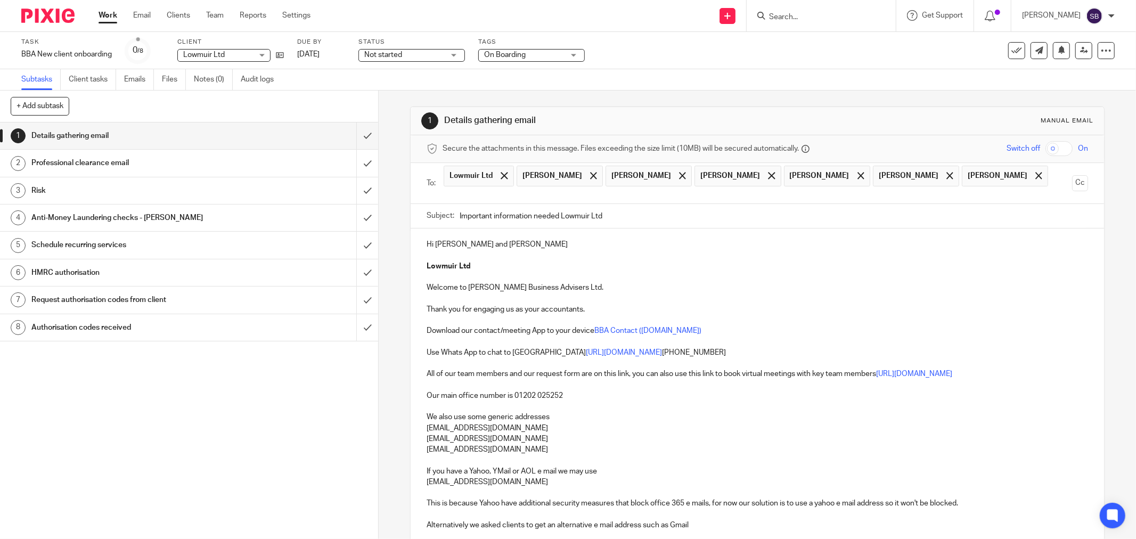
click at [528, 259] on p at bounding box center [756, 255] width 661 height 11
click at [523, 262] on p "Lowmuir Ltd" at bounding box center [756, 266] width 661 height 11
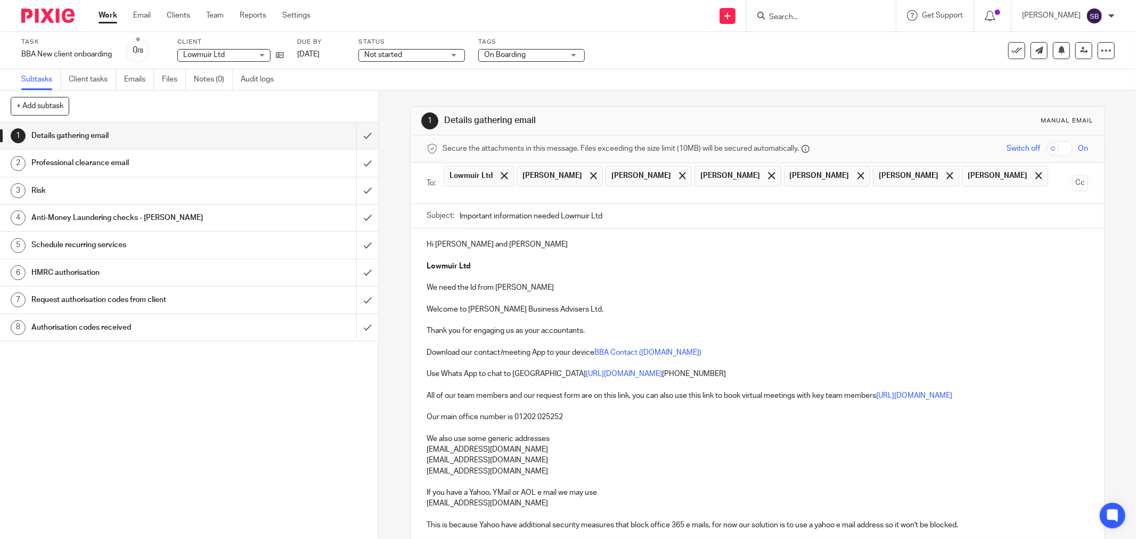
click at [475, 290] on p "We need the Id from [PERSON_NAME]" at bounding box center [756, 287] width 661 height 11
click at [472, 290] on p "We need the Id from [PERSON_NAME]" at bounding box center [756, 287] width 661 height 11
click at [555, 287] on p "We need the ID from [GEOGRAPHIC_DATA]" at bounding box center [756, 287] width 661 height 11
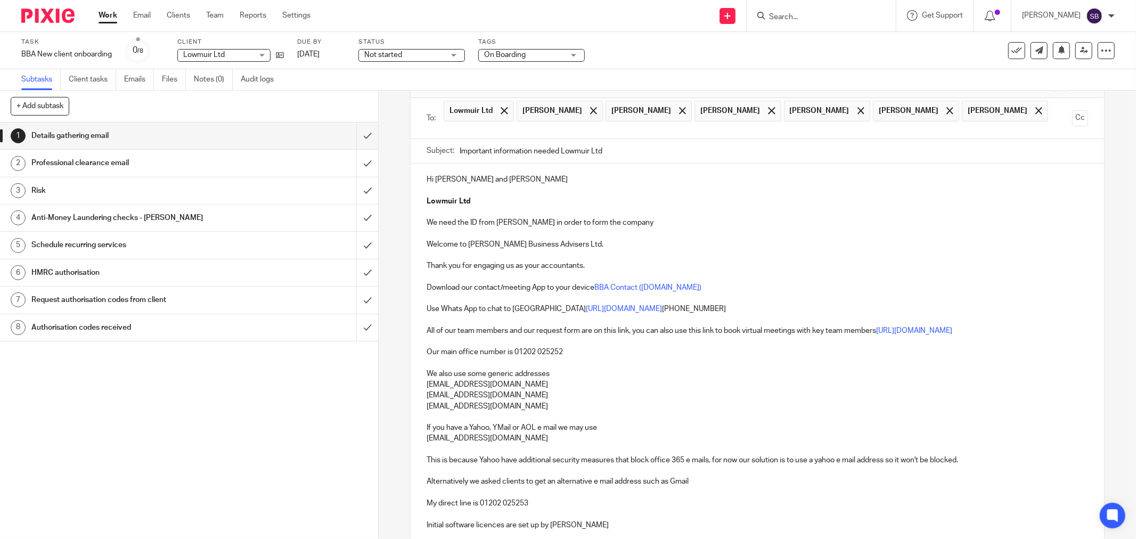
scroll to position [59, 0]
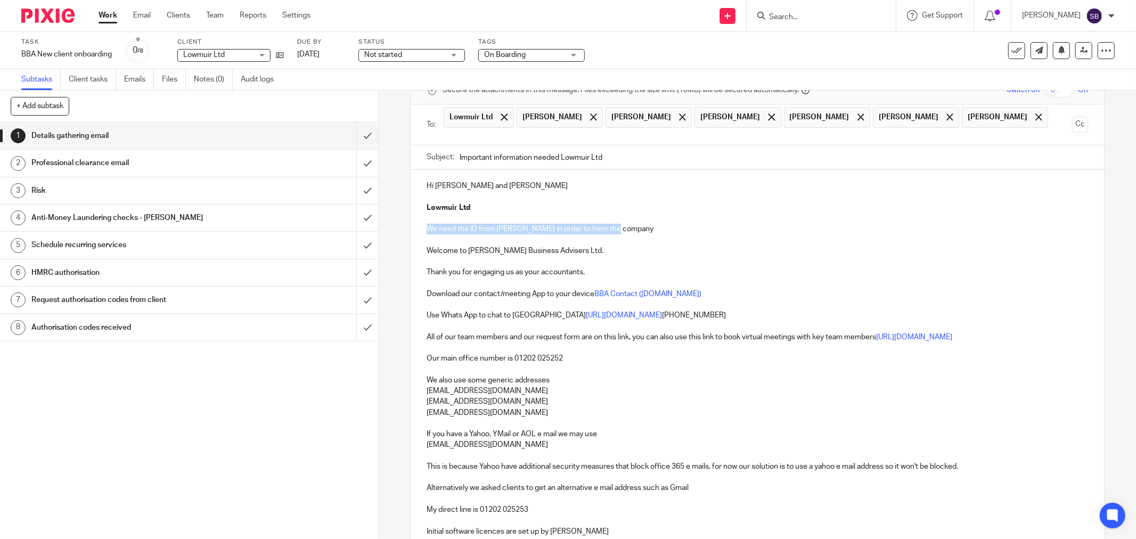
drag, startPoint x: 423, startPoint y: 228, endPoint x: 627, endPoint y: 232, distance: 203.9
click at [627, 232] on p "We need the ID from [PERSON_NAME] in order to form the company" at bounding box center [756, 229] width 661 height 11
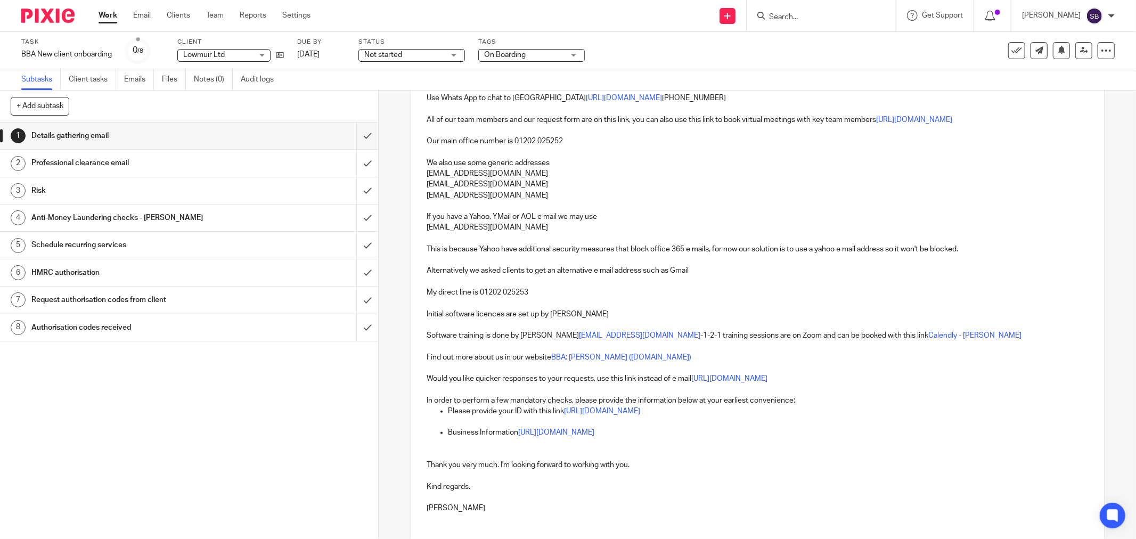
scroll to position [354, 0]
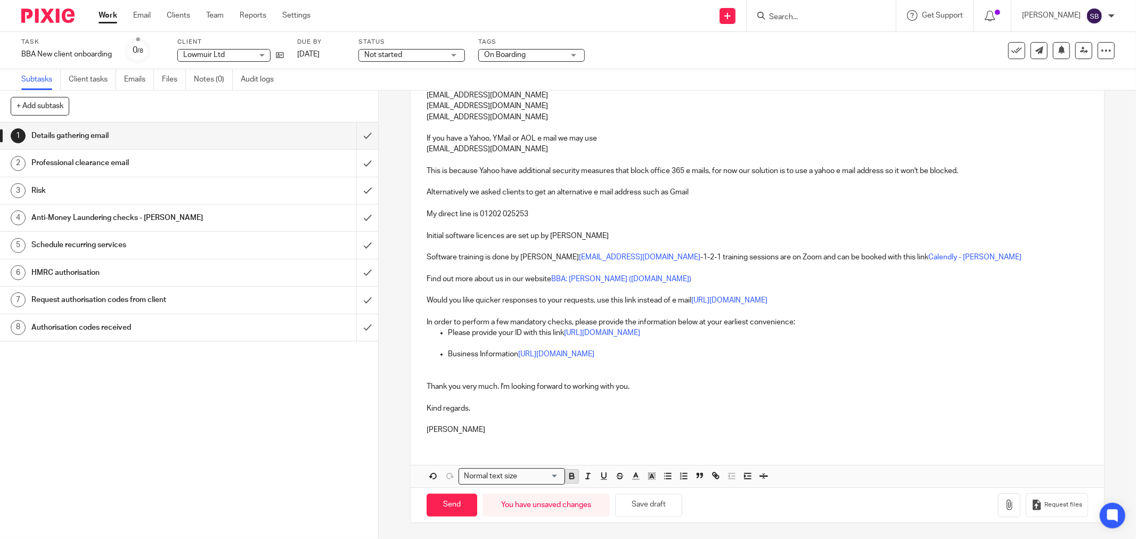
click at [570, 479] on icon "button" at bounding box center [572, 477] width 4 height 3
click at [586, 480] on icon "button" at bounding box center [588, 476] width 10 height 10
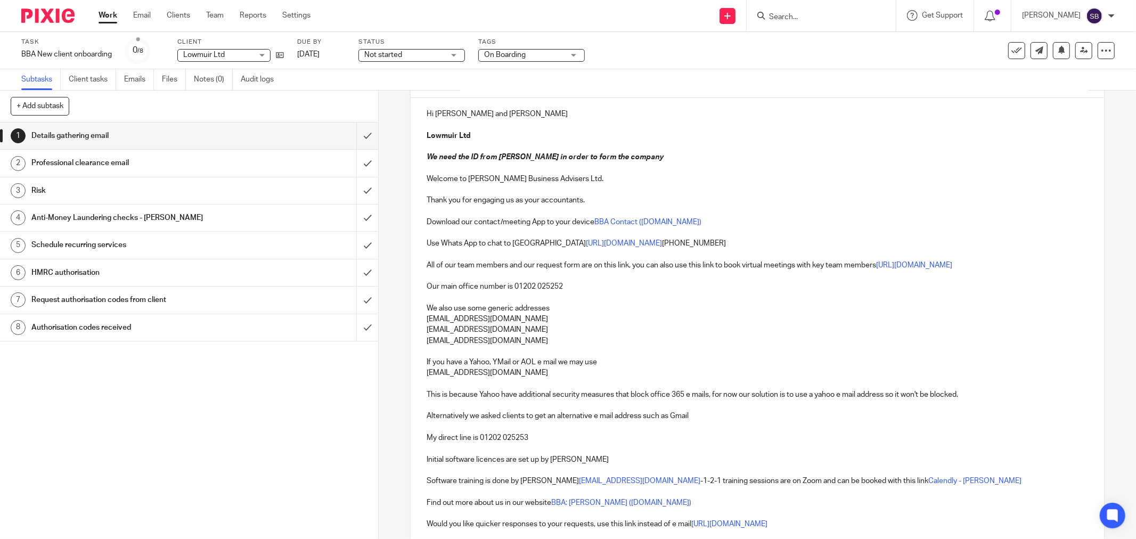
scroll to position [0, 0]
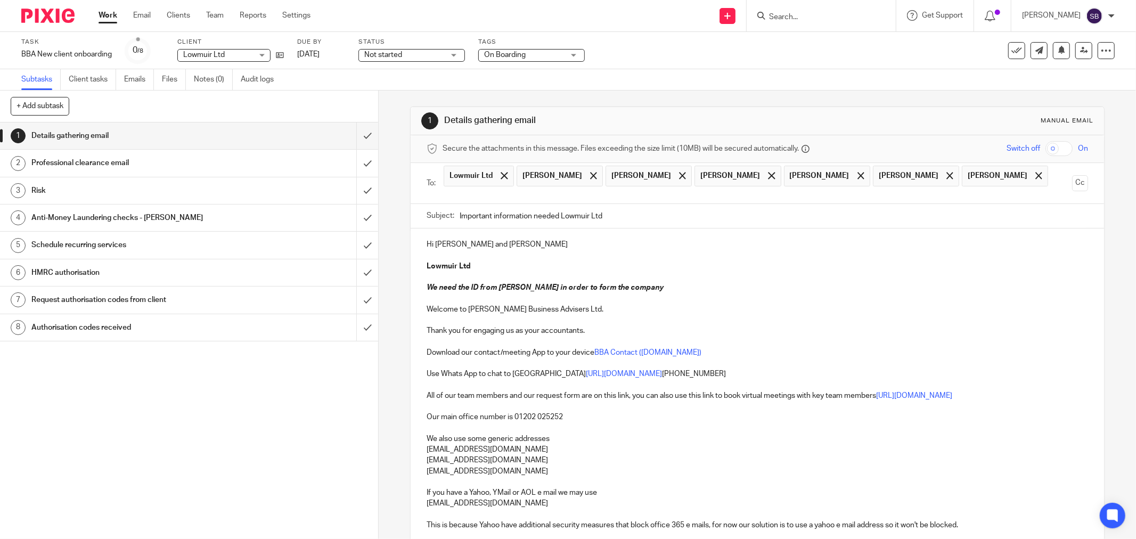
click at [656, 293] on p at bounding box center [756, 298] width 661 height 11
drag, startPoint x: 422, startPoint y: 286, endPoint x: 622, endPoint y: 291, distance: 200.2
click at [622, 291] on div "Hi [PERSON_NAME] and [PERSON_NAME] Ltd We need the ID from [GEOGRAPHIC_DATA] in…" at bounding box center [756, 512] width 693 height 569
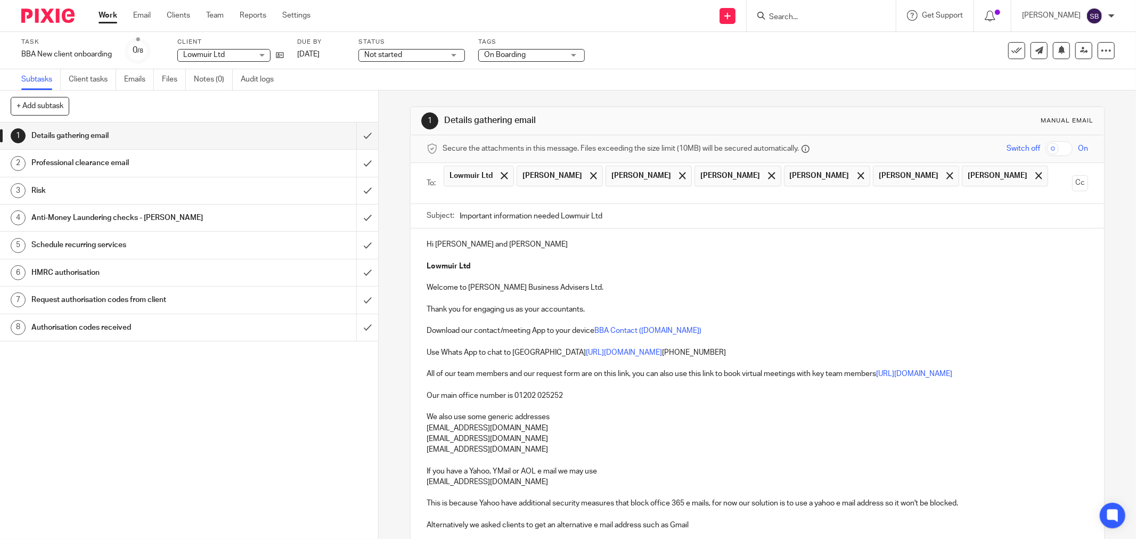
click at [574, 284] on p "Welcome to [PERSON_NAME] Business Advisers Ltd." at bounding box center [756, 287] width 661 height 11
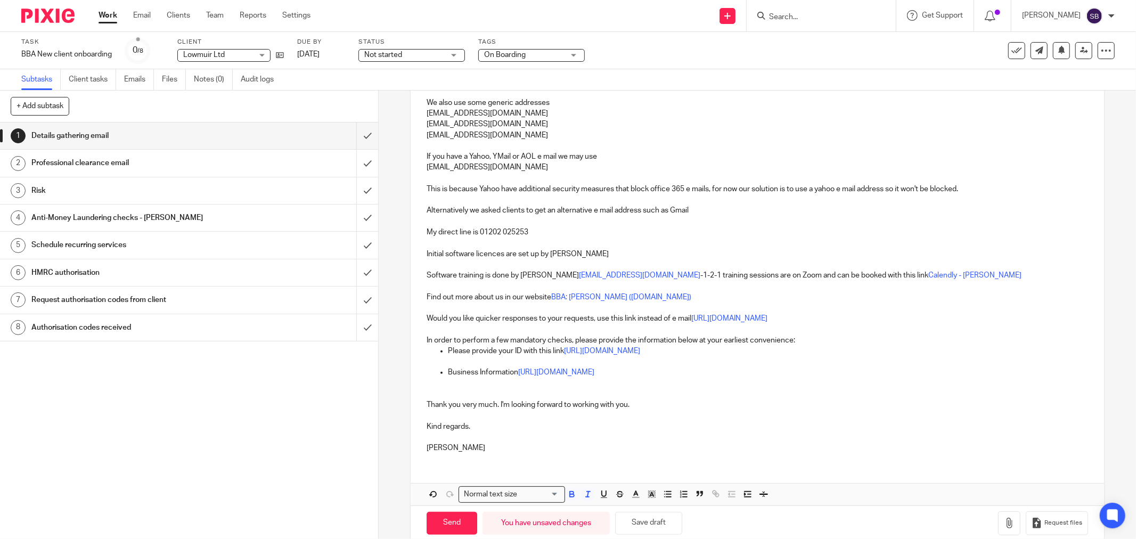
scroll to position [354, 0]
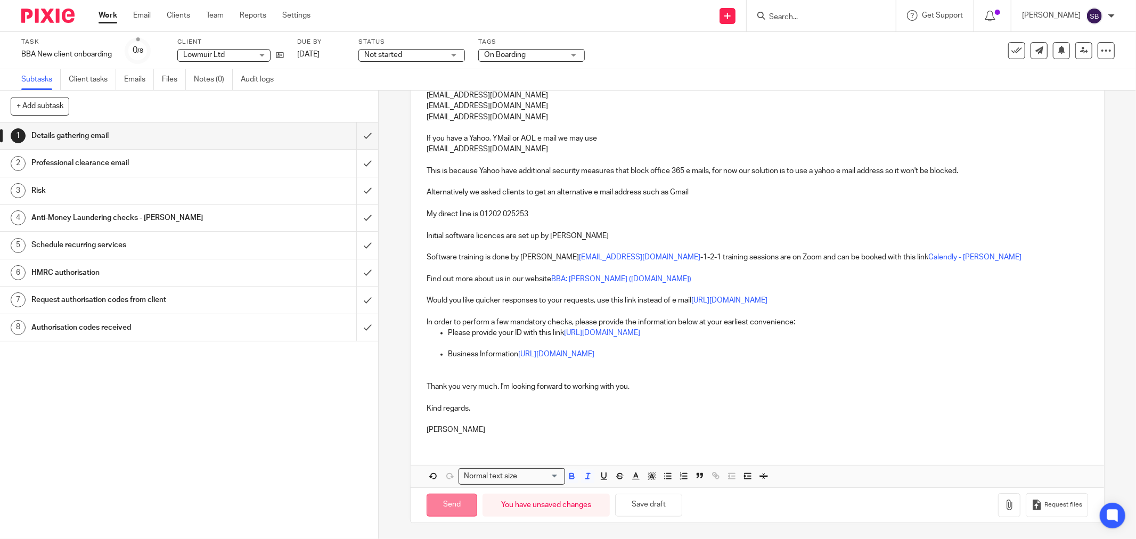
click at [448, 511] on input "Send" at bounding box center [451, 505] width 51 height 23
type input "Sent"
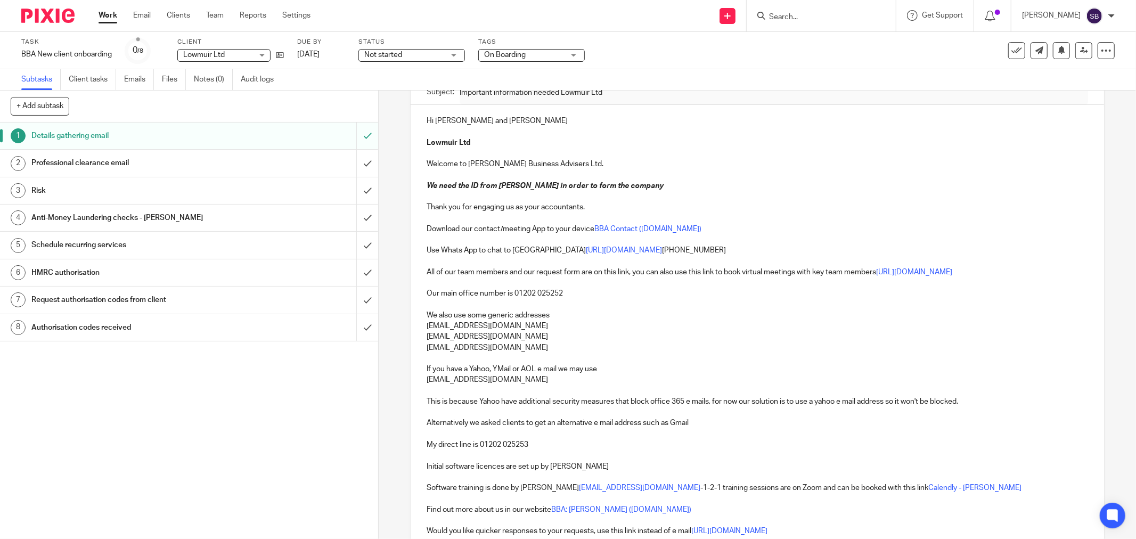
scroll to position [118, 0]
